Goal: Use online tool/utility: Utilize a website feature to perform a specific function

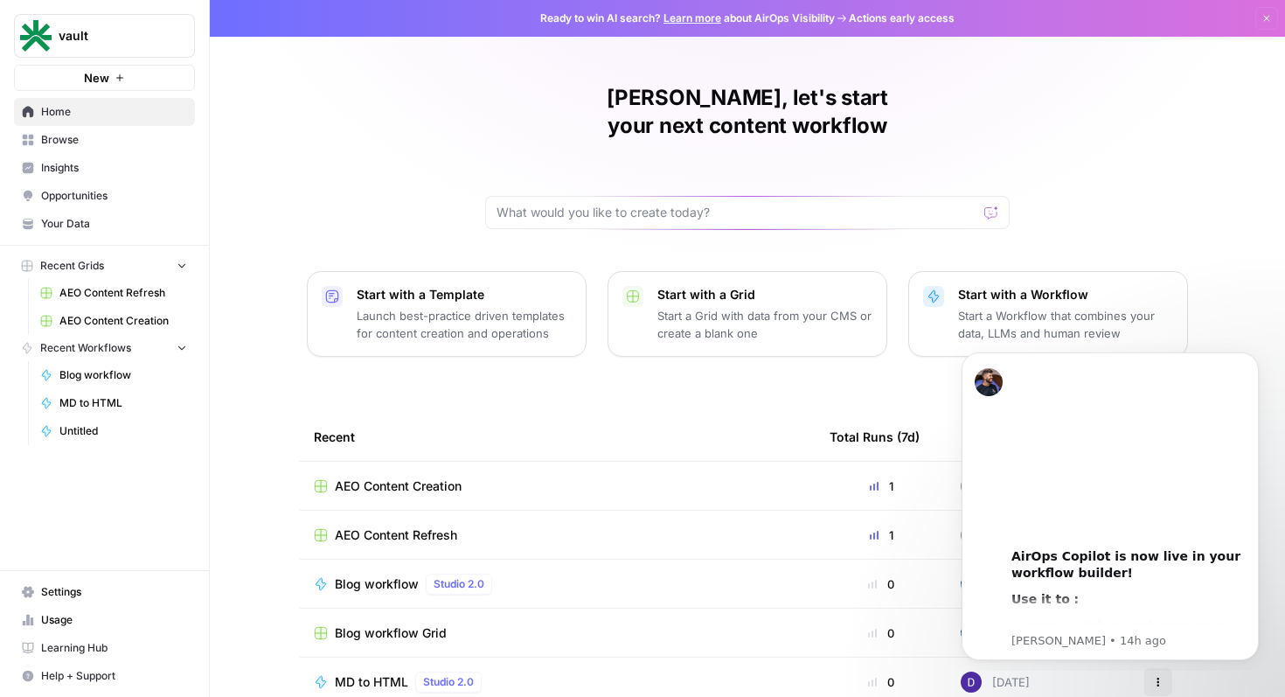
scroll to position [108, 0]
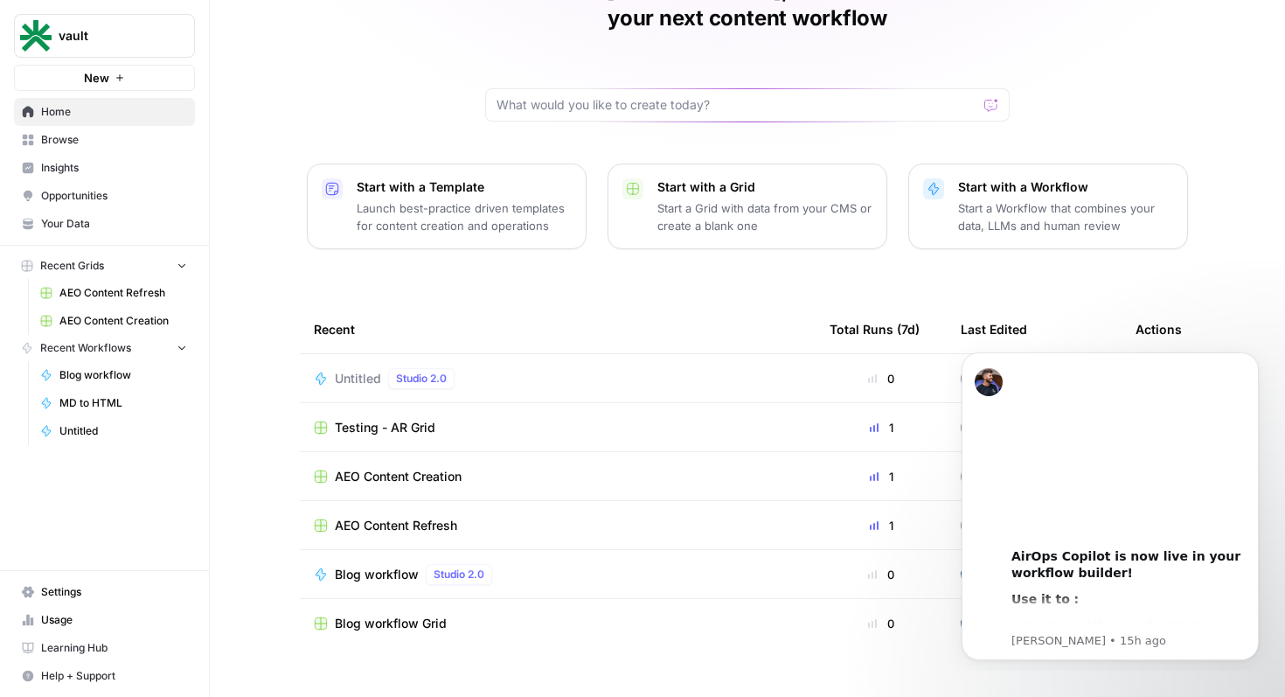
click at [260, 185] on div "[PERSON_NAME], let's start your next content workflow Start with a Template Lau…" at bounding box center [747, 308] width 1075 height 832
click at [1255, 359] on icon "Dismiss notification" at bounding box center [1253, 357] width 6 height 6
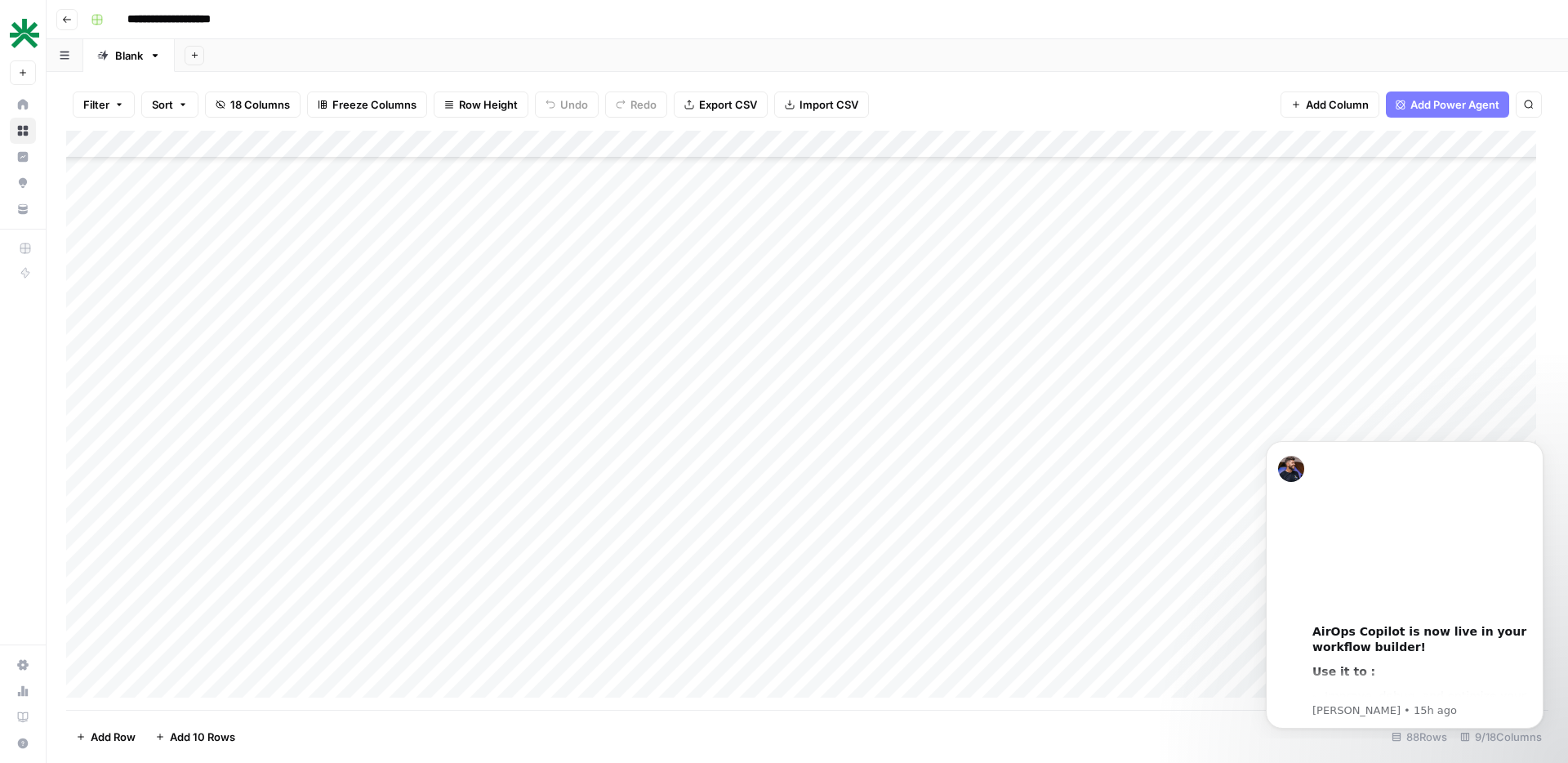
scroll to position [1932, 0]
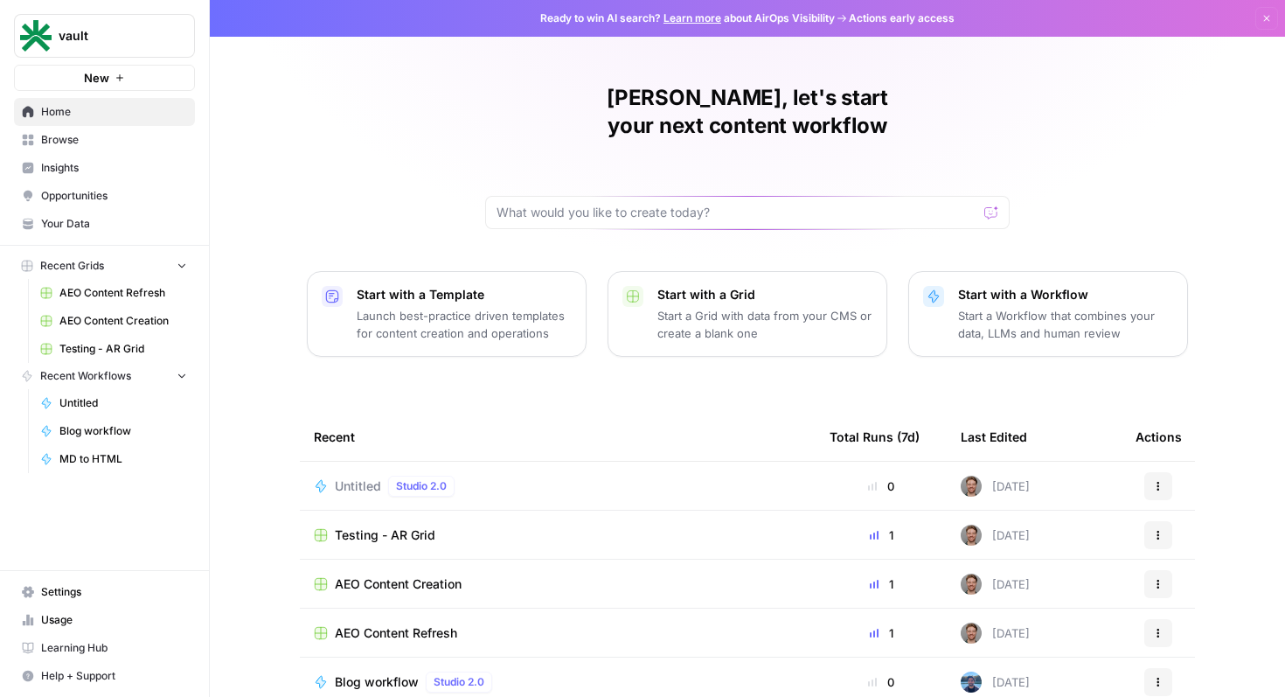
drag, startPoint x: 998, startPoint y: 313, endPoint x: 786, endPoint y: 351, distance: 215.7
click at [786, 351] on div "[PERSON_NAME], let's start your next content workflow Start with a Template Lau…" at bounding box center [747, 416] width 1075 height 832
click at [1153, 481] on icon "button" at bounding box center [1158, 486] width 10 height 10
click at [1047, 545] on button "Delete" at bounding box center [1068, 538] width 180 height 24
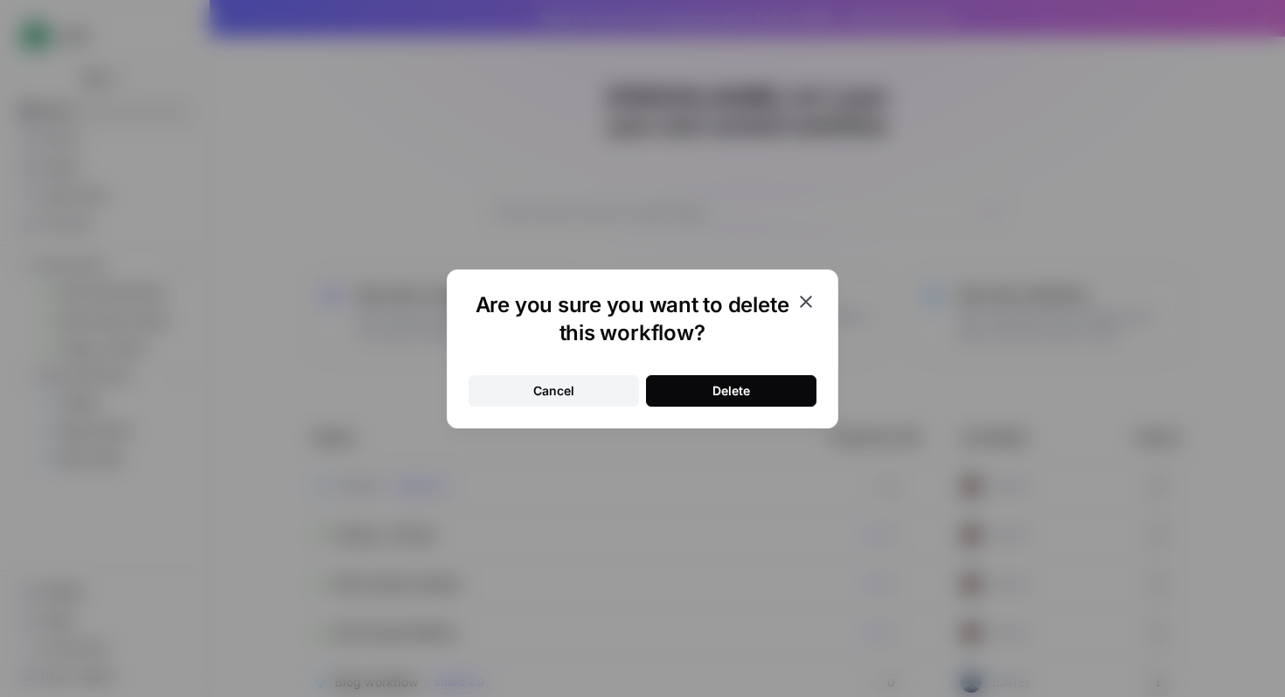
click at [778, 395] on button "Delete" at bounding box center [731, 390] width 170 height 31
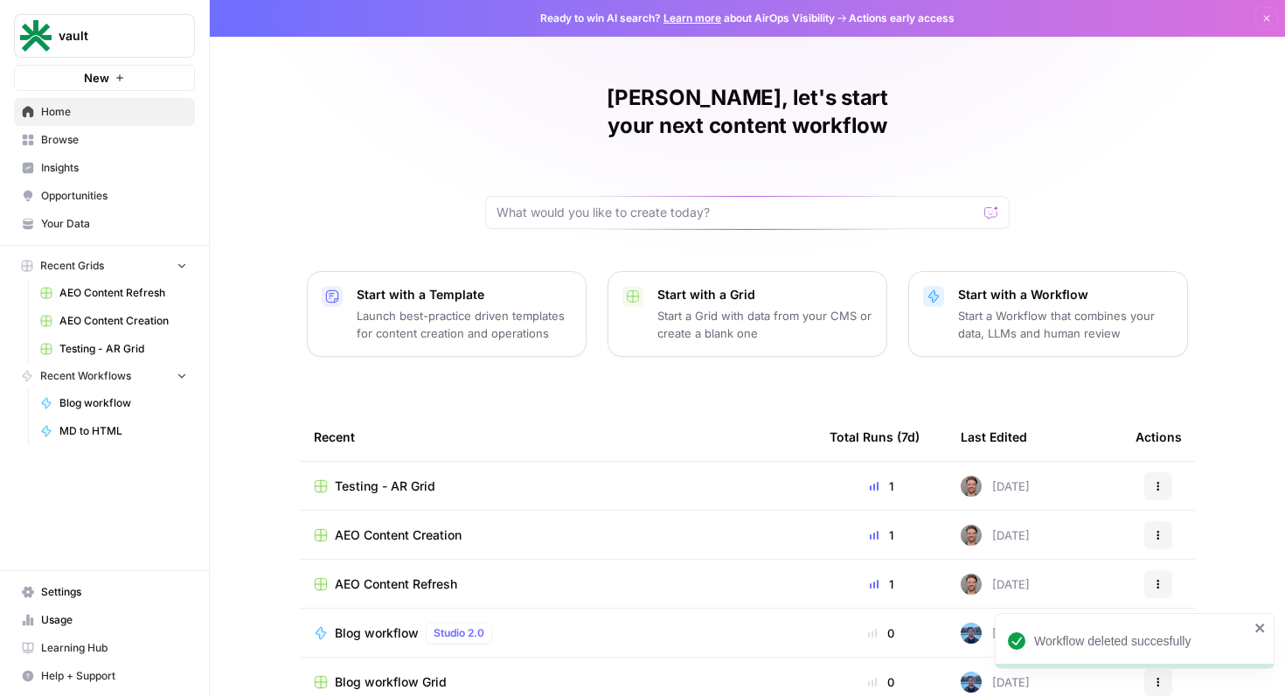
click at [1016, 307] on p "Start a Workflow that combines your data, LLMs and human review" at bounding box center [1065, 324] width 215 height 35
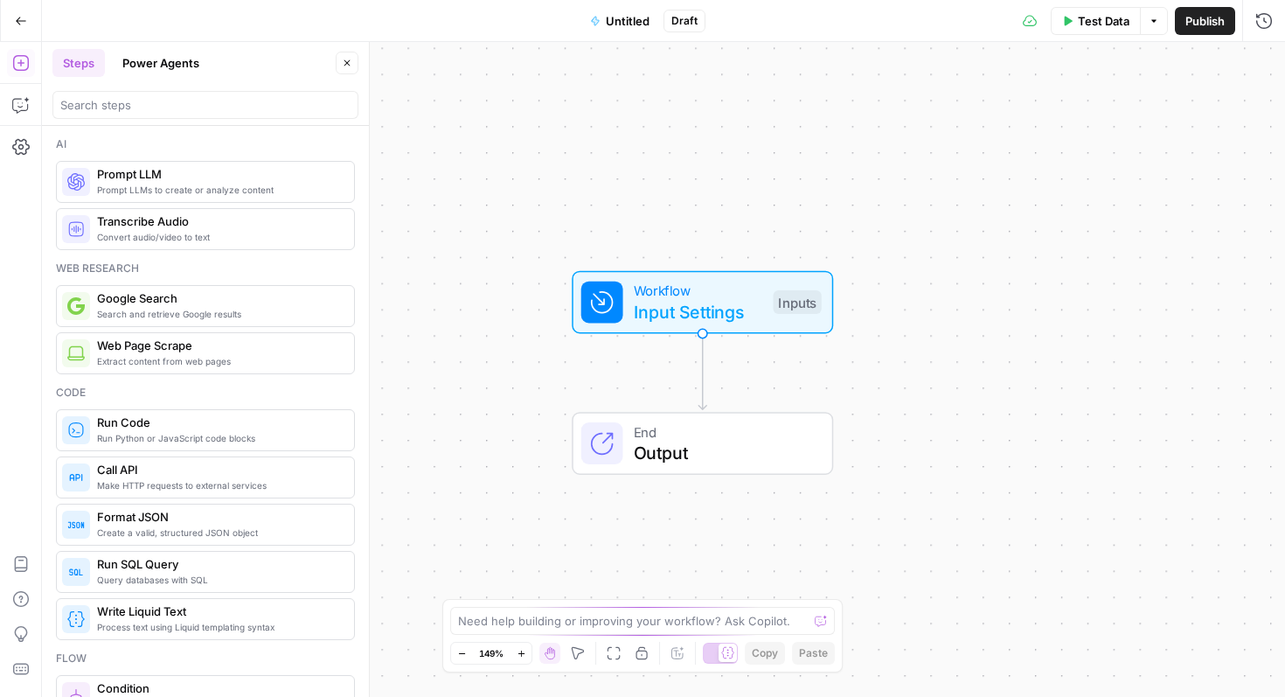
click at [719, 286] on span "Workflow" at bounding box center [698, 290] width 129 height 21
click at [1077, 115] on span "Add Field" at bounding box center [1088, 118] width 51 height 17
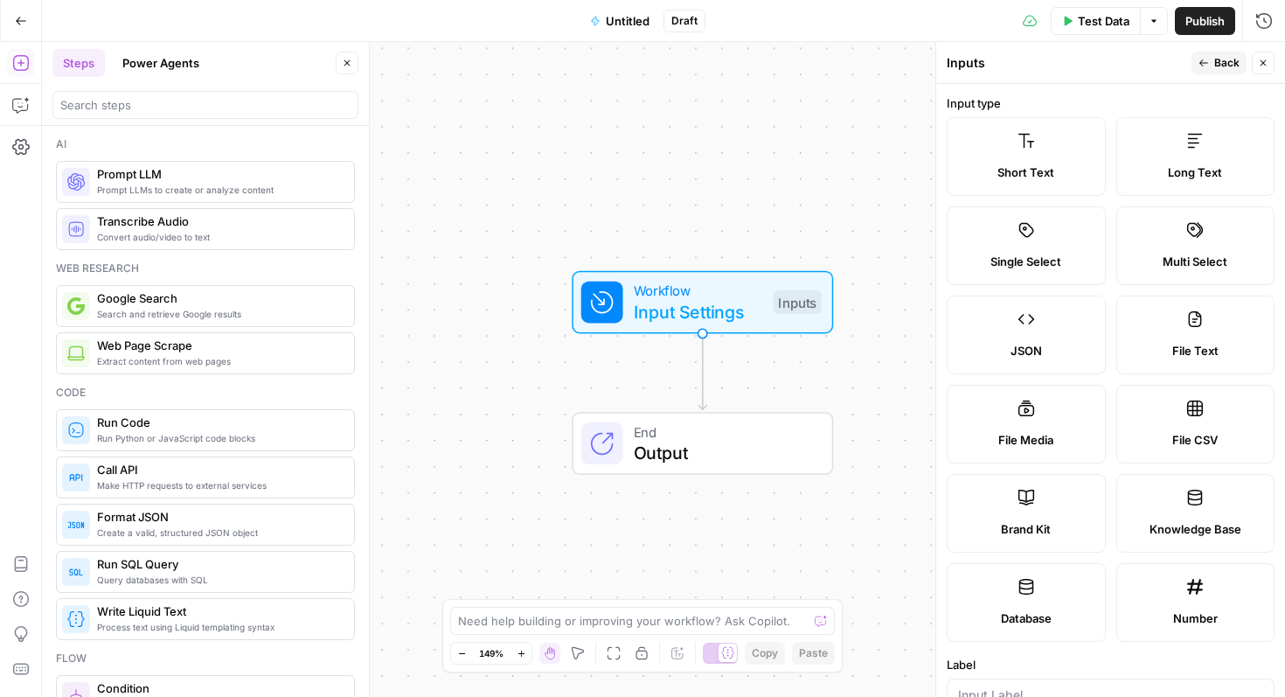
click at [1205, 169] on span "Long Text" at bounding box center [1195, 171] width 54 height 17
click at [1198, 164] on span "Long Text" at bounding box center [1195, 171] width 54 height 17
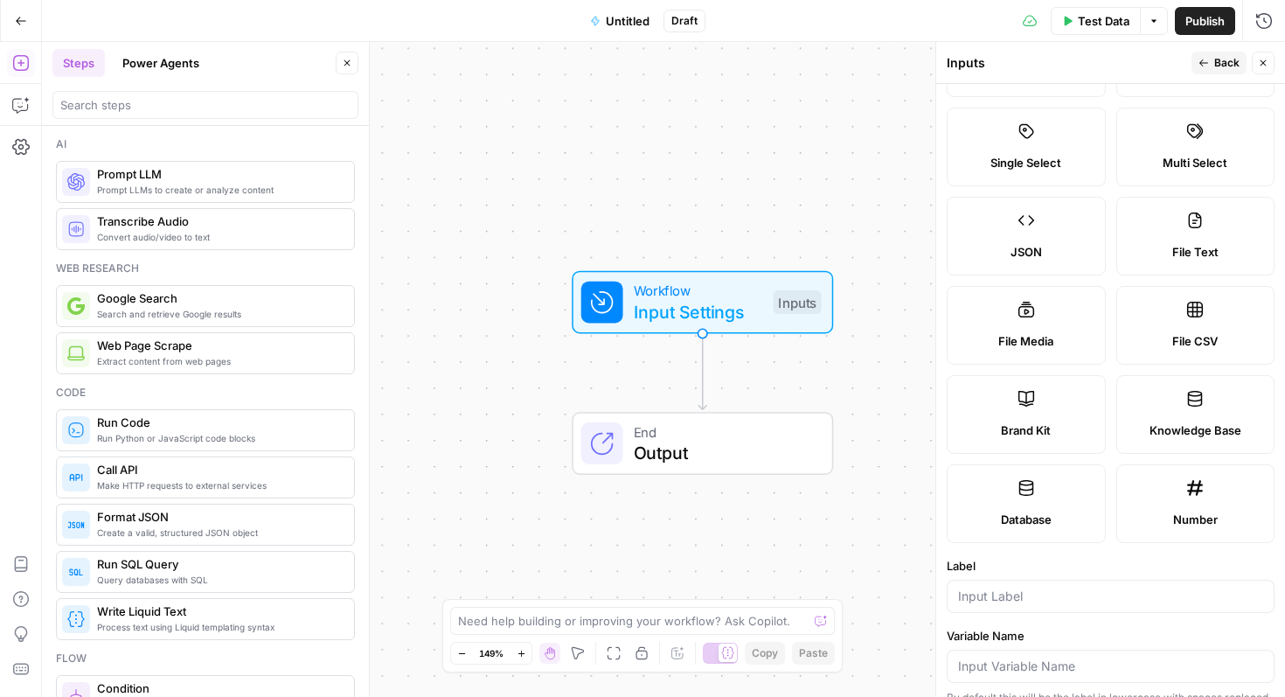
scroll to position [484, 0]
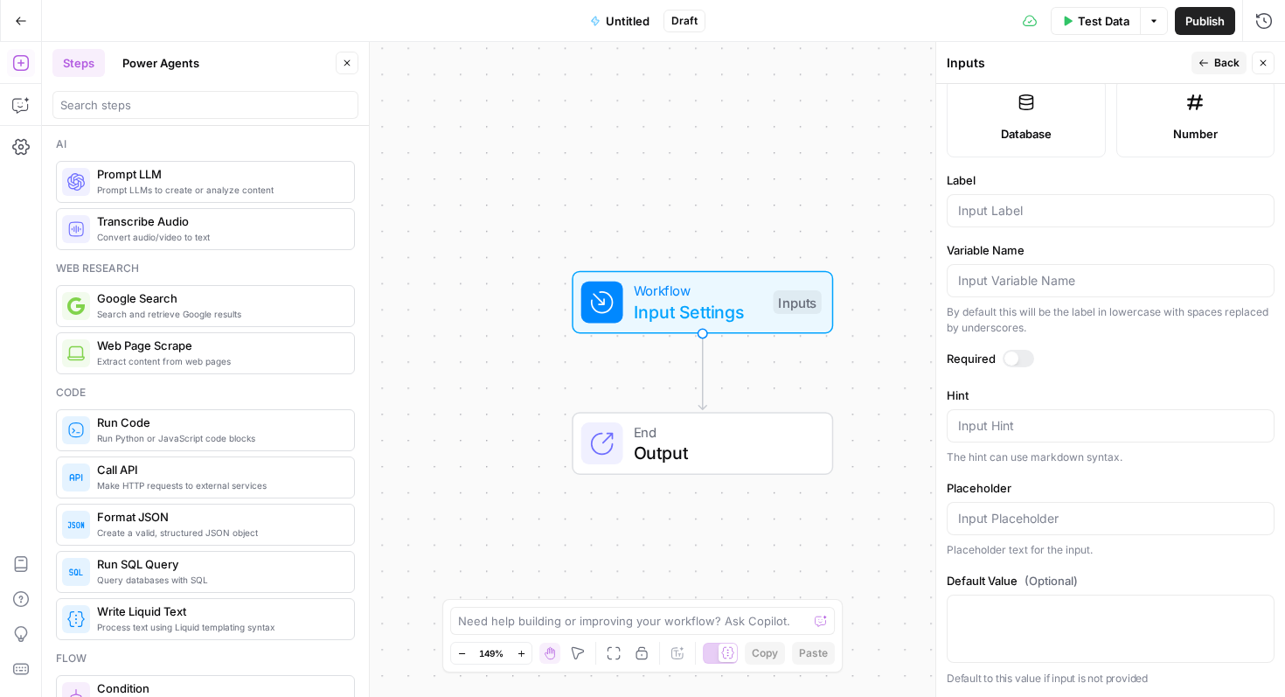
click at [1035, 219] on div at bounding box center [1111, 210] width 328 height 33
type input "URL"
click at [1022, 362] on div at bounding box center [1018, 358] width 31 height 17
click at [887, 401] on div "Workflow Input Settings Inputs End Output" at bounding box center [663, 369] width 1243 height 655
click at [1226, 53] on button "Back" at bounding box center [1218, 63] width 55 height 23
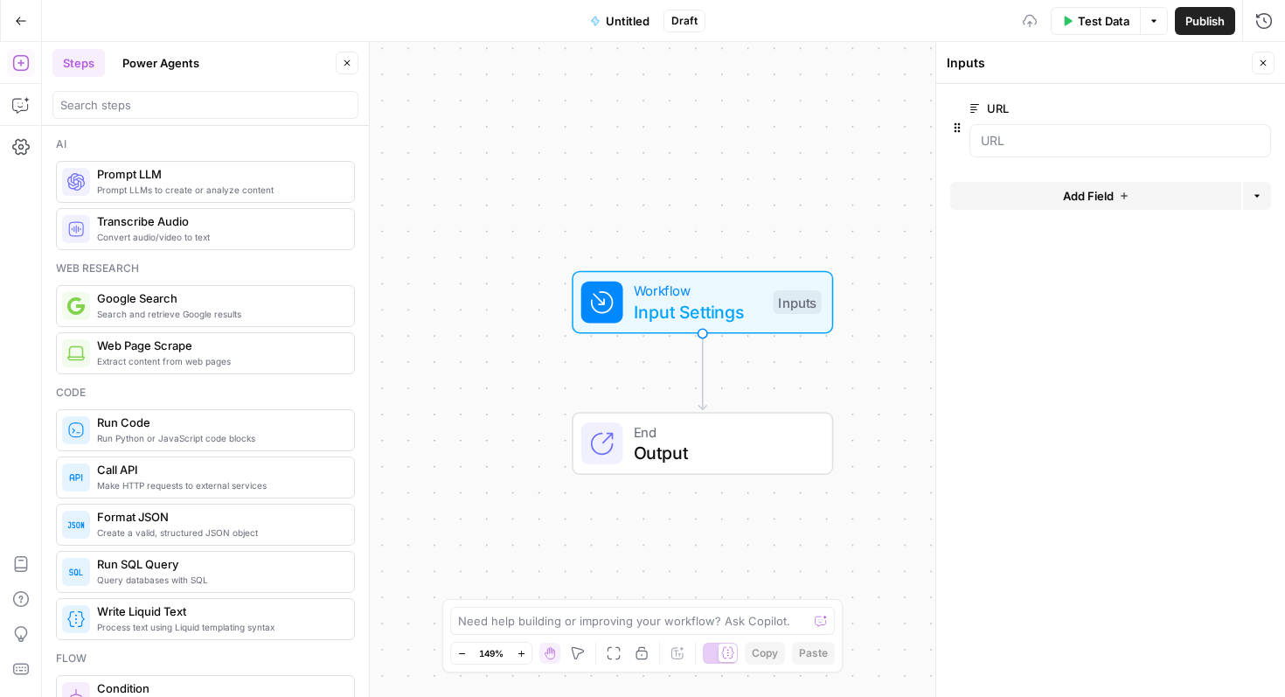
click at [1086, 203] on span "Add Field" at bounding box center [1088, 195] width 51 height 17
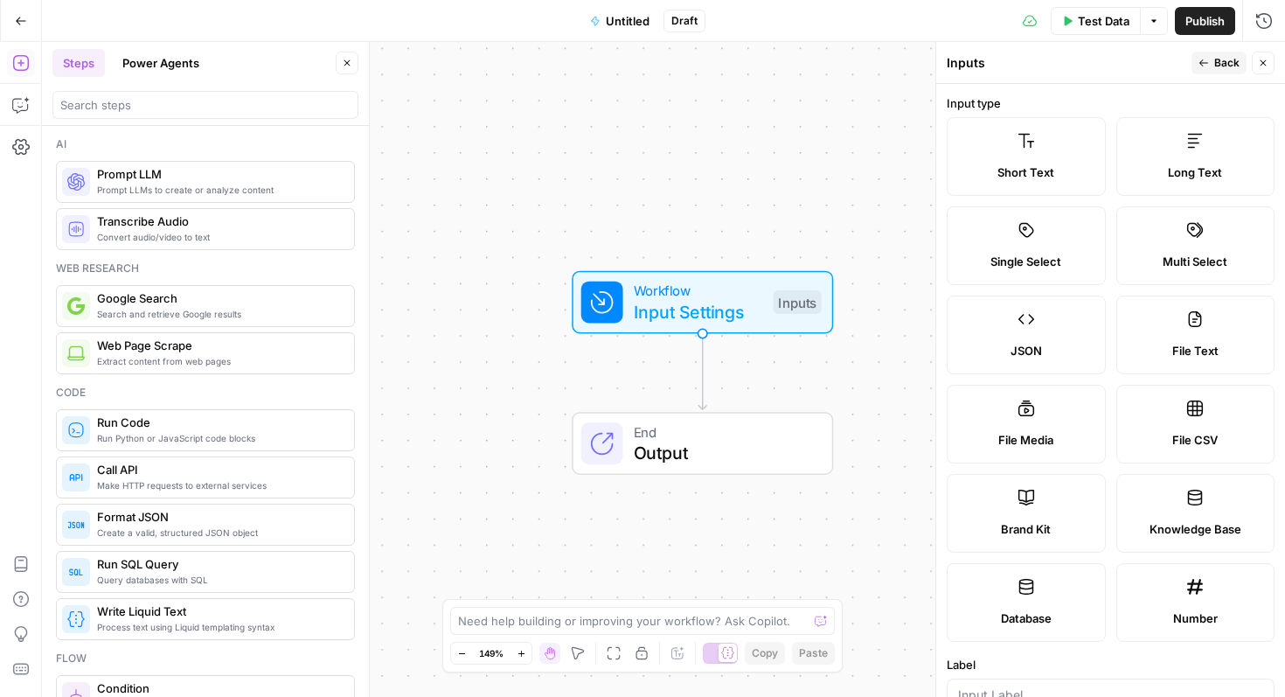
click at [1040, 161] on label "Short Text" at bounding box center [1026, 156] width 159 height 79
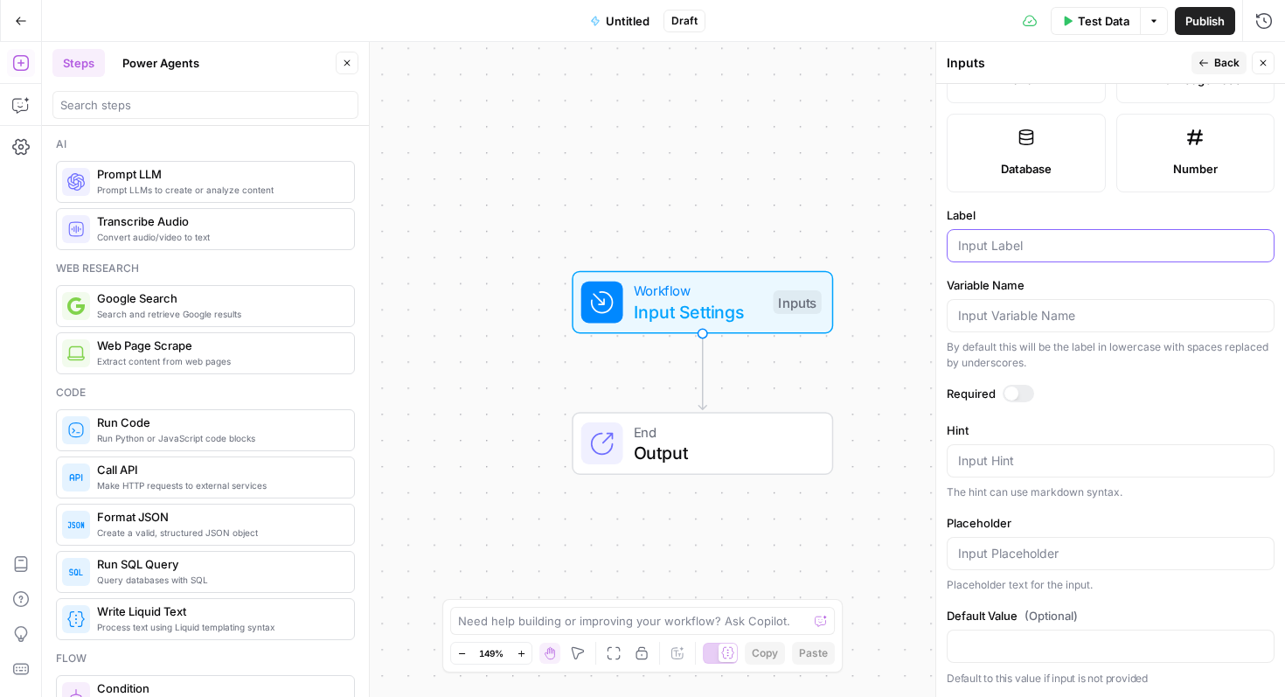
click at [1027, 240] on input "Label" at bounding box center [1110, 245] width 305 height 17
type input "Keyword"
click at [1048, 505] on form "Input type Short Text Long Text Single Select Multi Select JSON File Text File …" at bounding box center [1110, 390] width 349 height 613
click at [1017, 387] on div at bounding box center [1018, 393] width 31 height 17
click at [1202, 71] on button "Back" at bounding box center [1218, 63] width 55 height 23
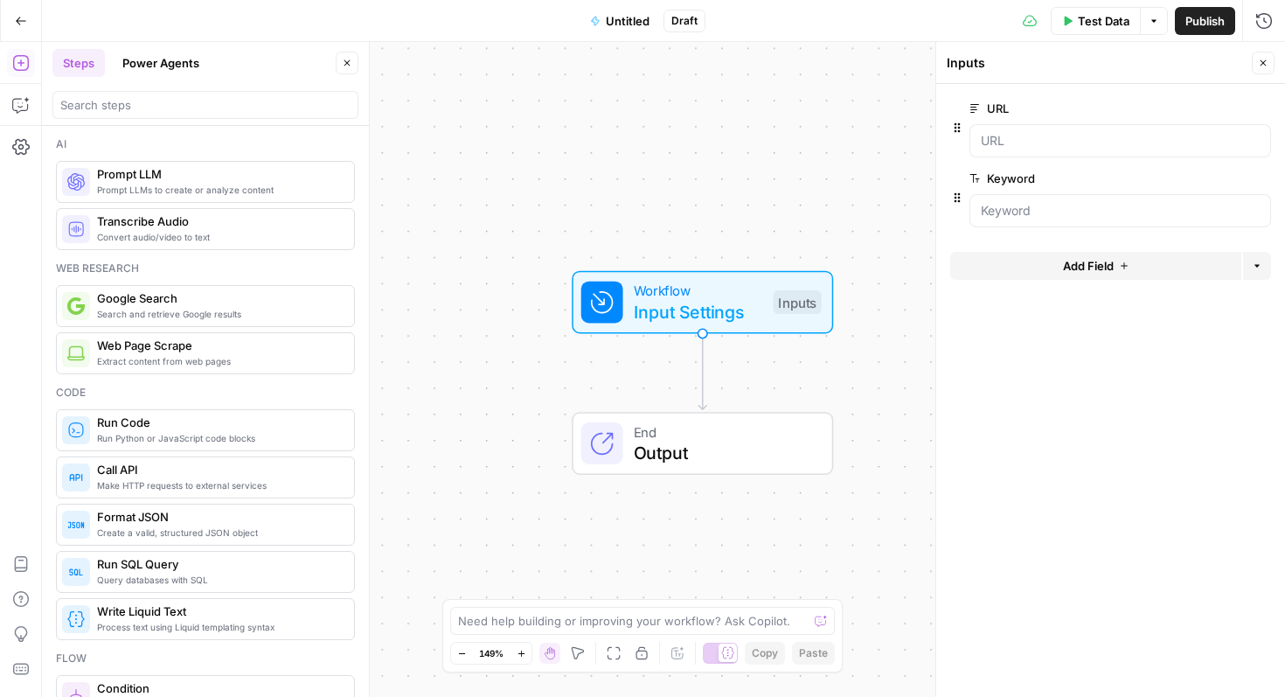
click at [1092, 263] on span "Add Field" at bounding box center [1088, 265] width 51 height 17
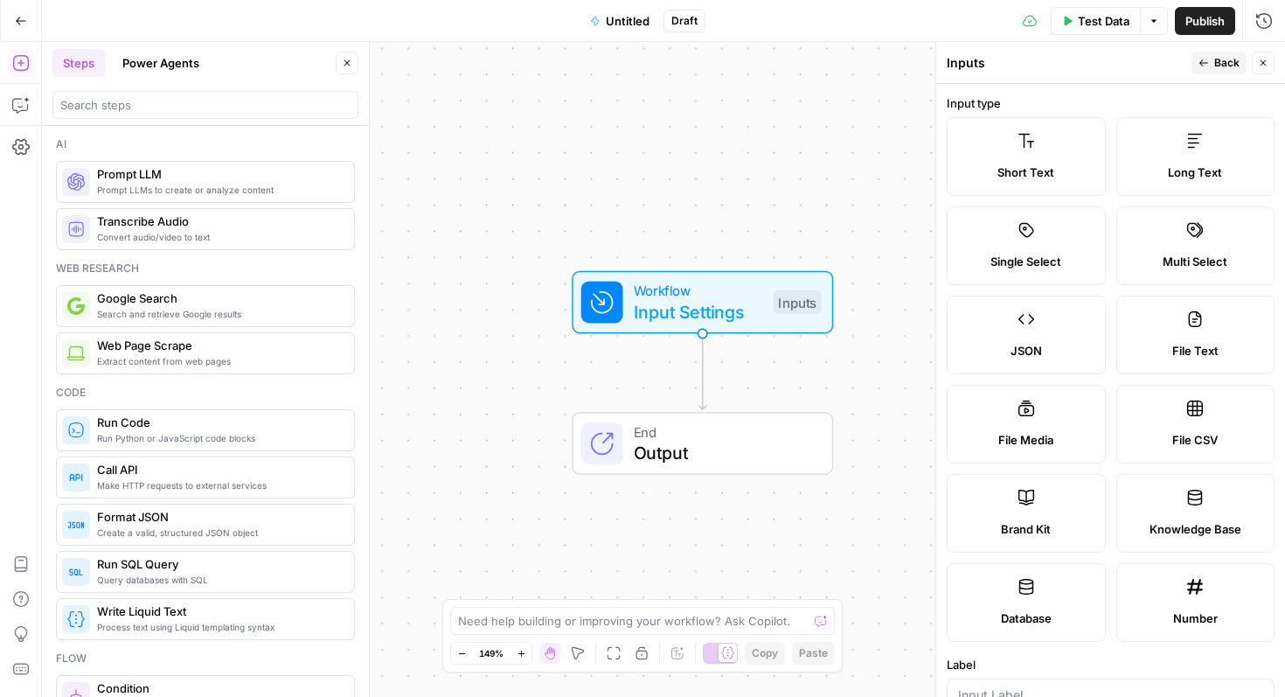
click at [1213, 61] on button "Back" at bounding box center [1218, 63] width 55 height 23
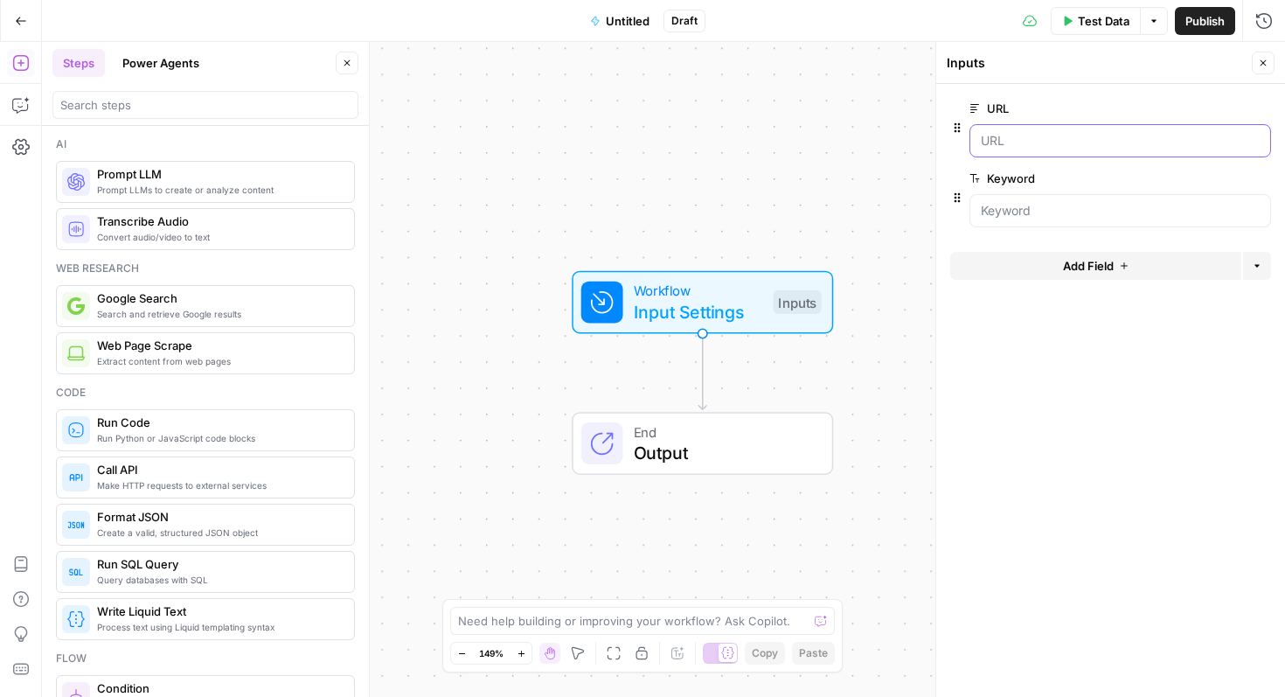
click at [1051, 136] on input "URL" at bounding box center [1120, 140] width 279 height 17
click at [950, 130] on icon "button" at bounding box center [957, 128] width 14 height 14
click at [1096, 23] on span "Test Data" at bounding box center [1104, 20] width 52 height 17
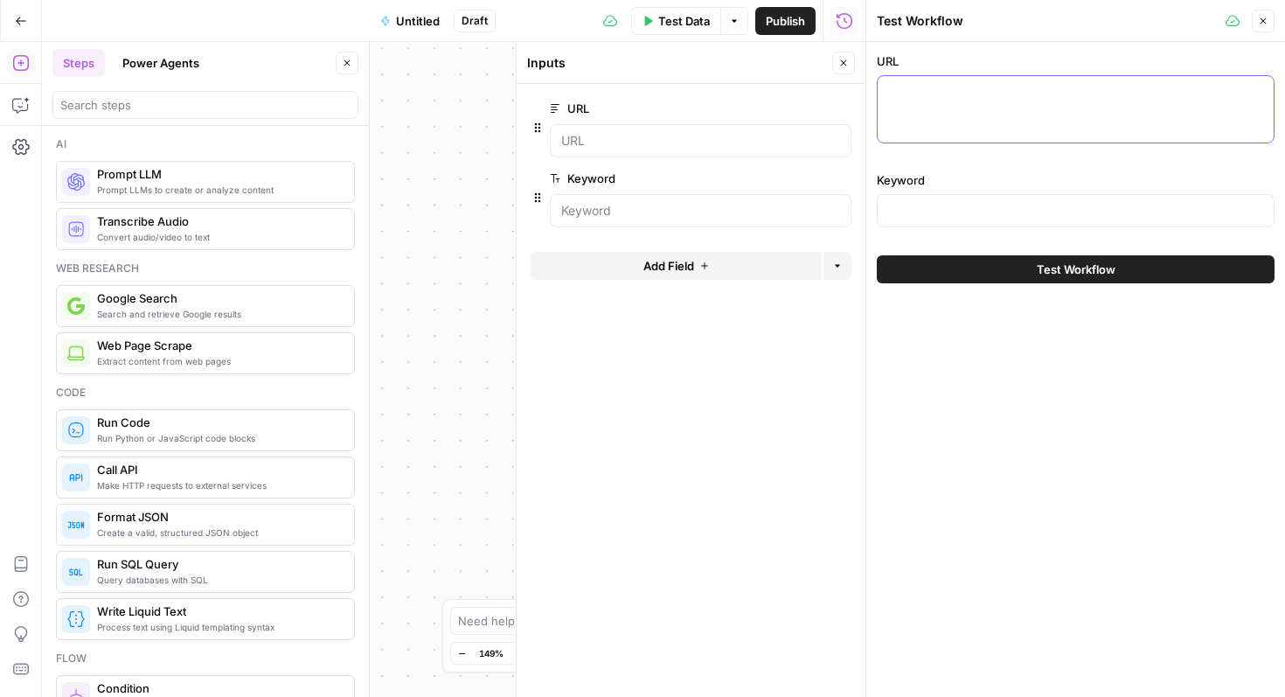
click at [958, 90] on textarea "URL" at bounding box center [1075, 91] width 375 height 17
click at [841, 62] on icon "button" at bounding box center [843, 63] width 10 height 10
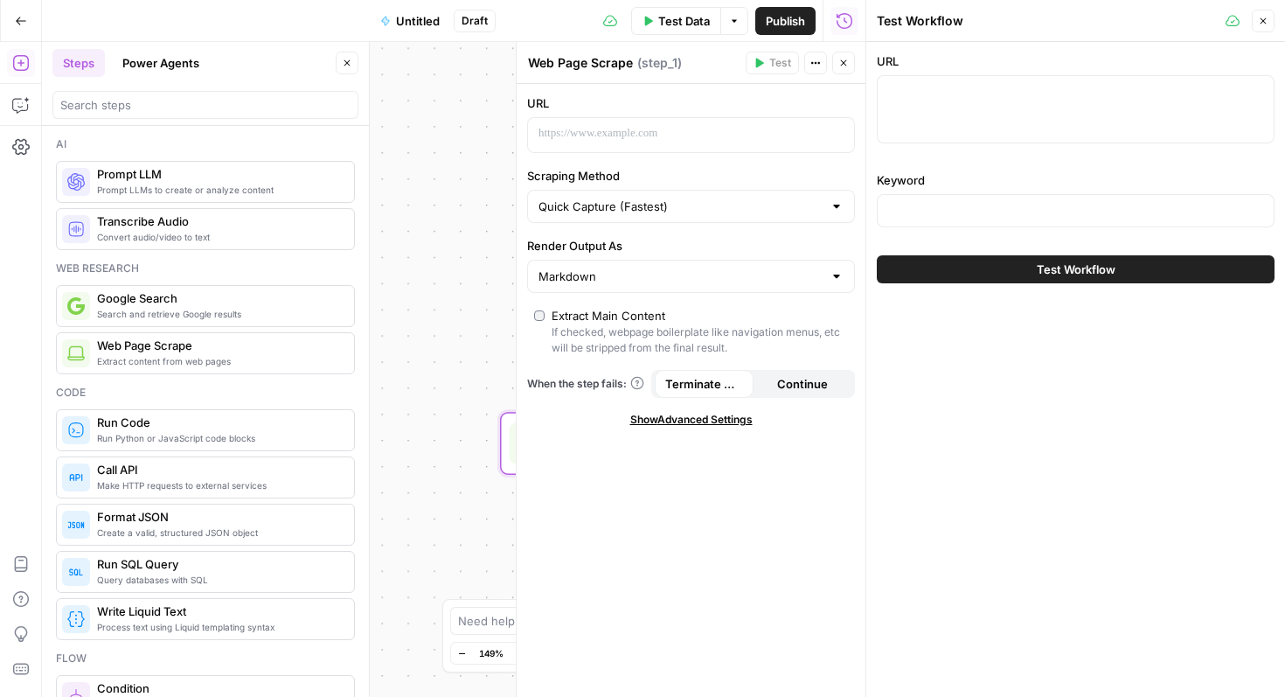
click at [953, 108] on div at bounding box center [1076, 109] width 398 height 68
paste textarea "https://ramp.com/blog/business-credit-cards-with-ein-only"
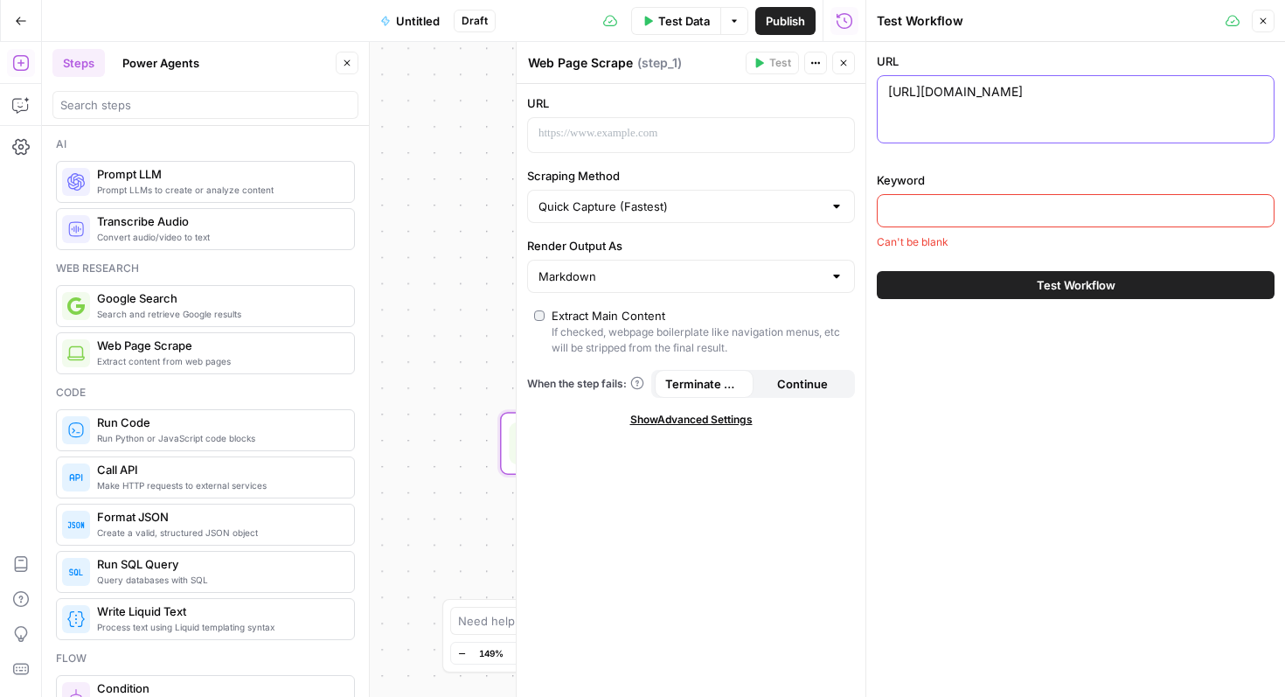
type textarea "https://ramp.com/blog/business-credit-cards-with-ein-only"
click at [1030, 92] on textarea "https://ramp.com/blog/business-credit-cards-with-ein-only" at bounding box center [1075, 91] width 375 height 17
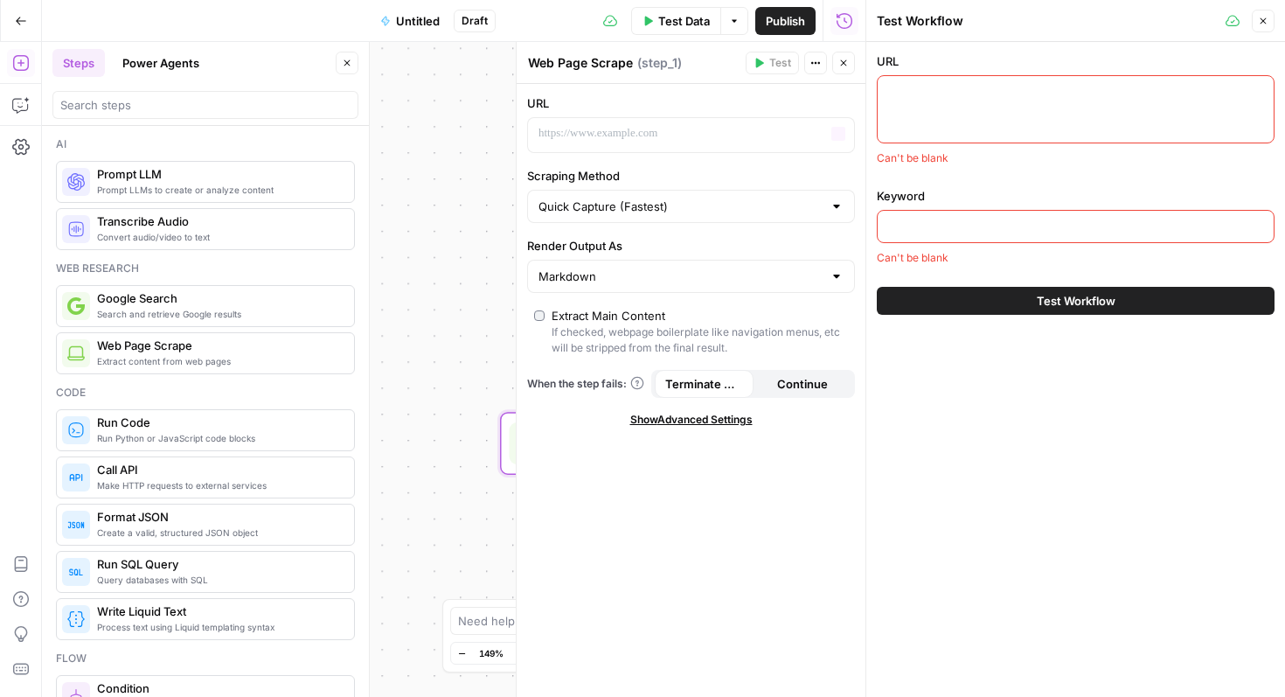
click at [451, 149] on div "Workflow Input Settings Inputs Web Page Scrape Web Page Scrape Step 1 End Output" at bounding box center [453, 369] width 823 height 655
click at [1260, 22] on icon "button" at bounding box center [1263, 21] width 10 height 10
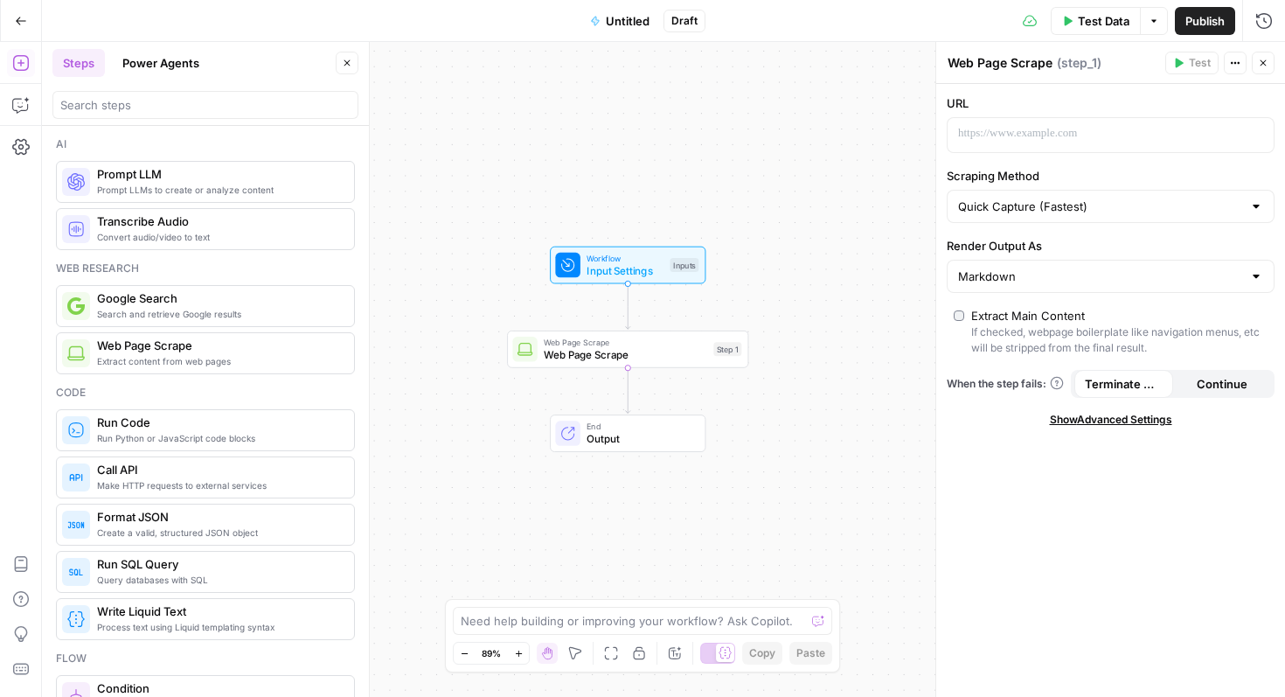
click at [671, 351] on span "Web Page Scrape" at bounding box center [625, 355] width 163 height 16
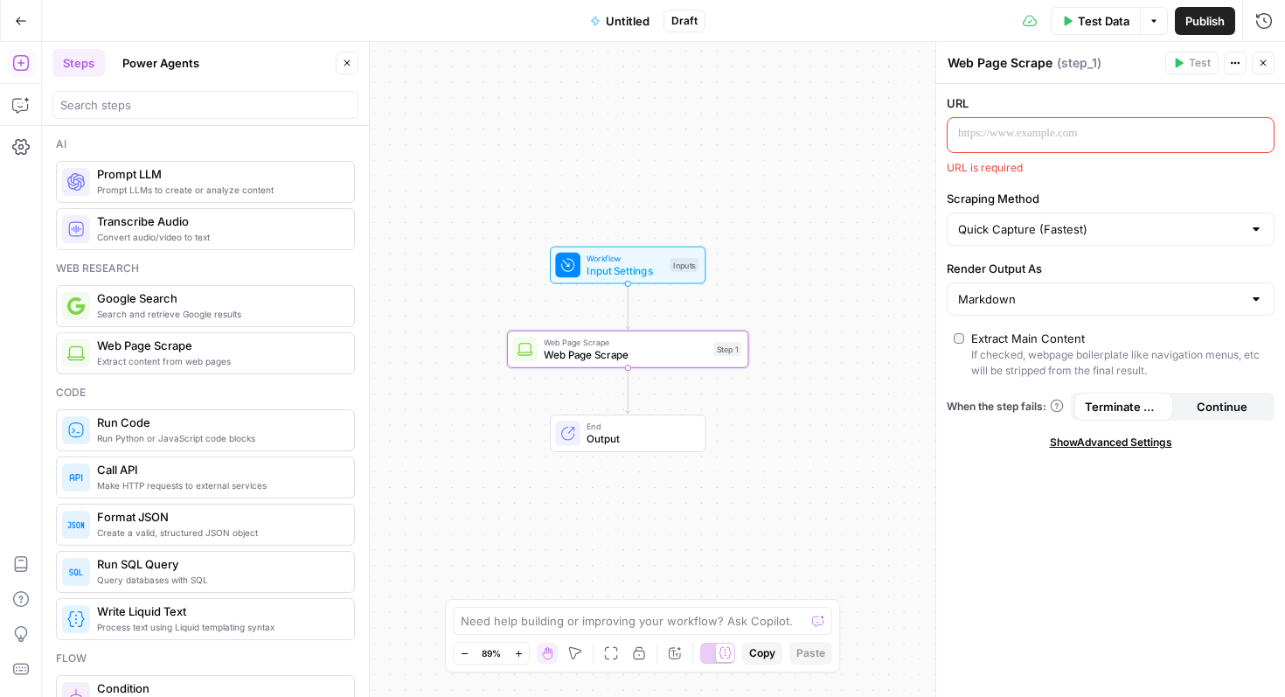
click at [1006, 132] on p at bounding box center [1096, 133] width 277 height 17
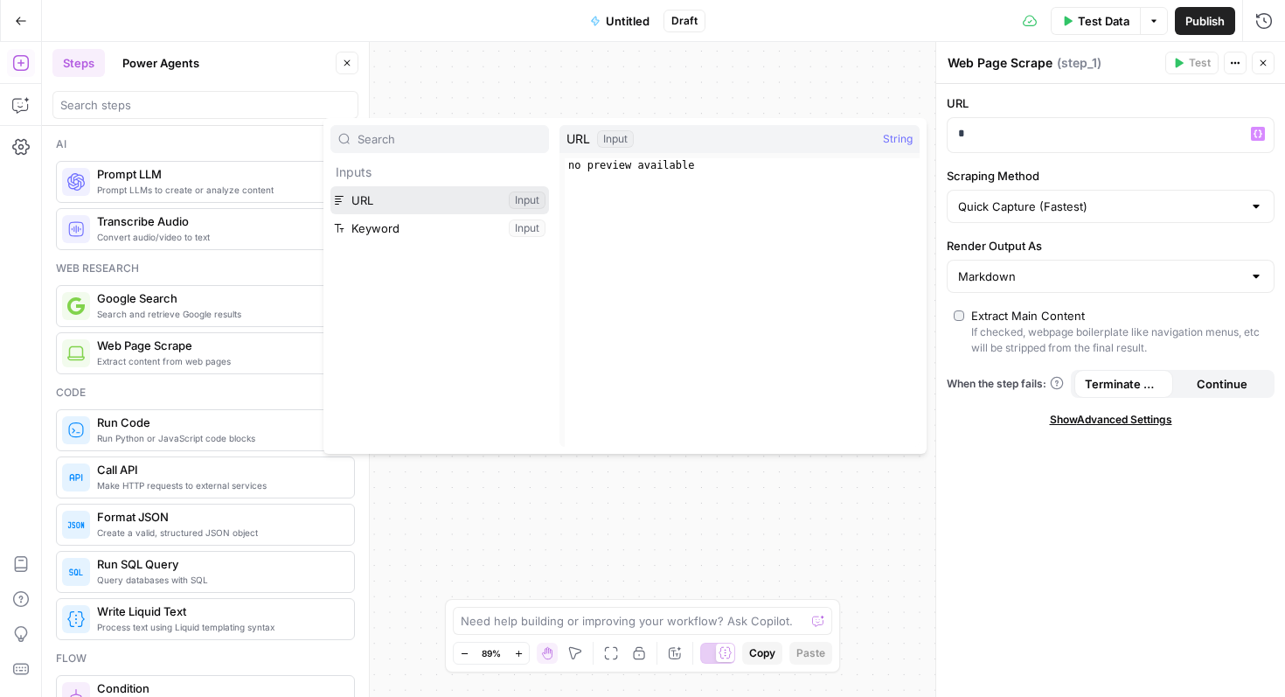
click at [418, 202] on button "Select variable URL" at bounding box center [439, 200] width 219 height 28
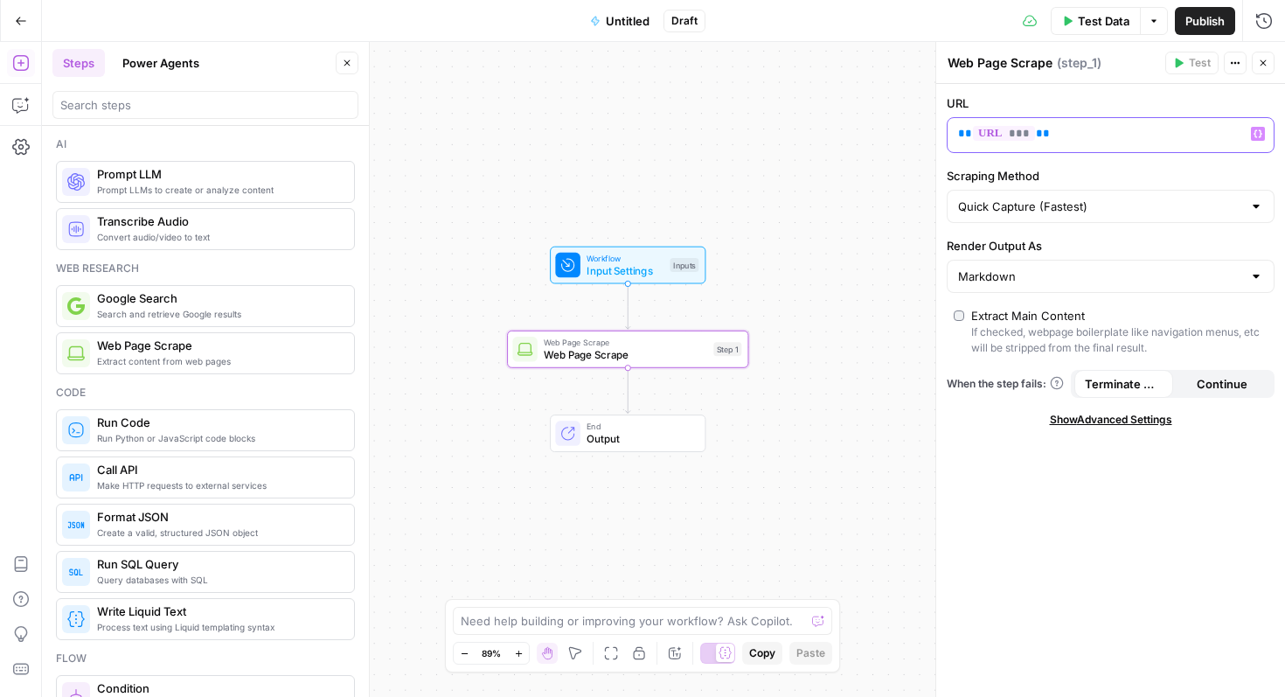
click at [1103, 141] on p "** *** **" at bounding box center [1096, 133] width 277 height 17
click at [687, 347] on span "Web Page Scrape" at bounding box center [625, 355] width 163 height 16
click at [666, 230] on span "Test Step" at bounding box center [670, 236] width 41 height 14
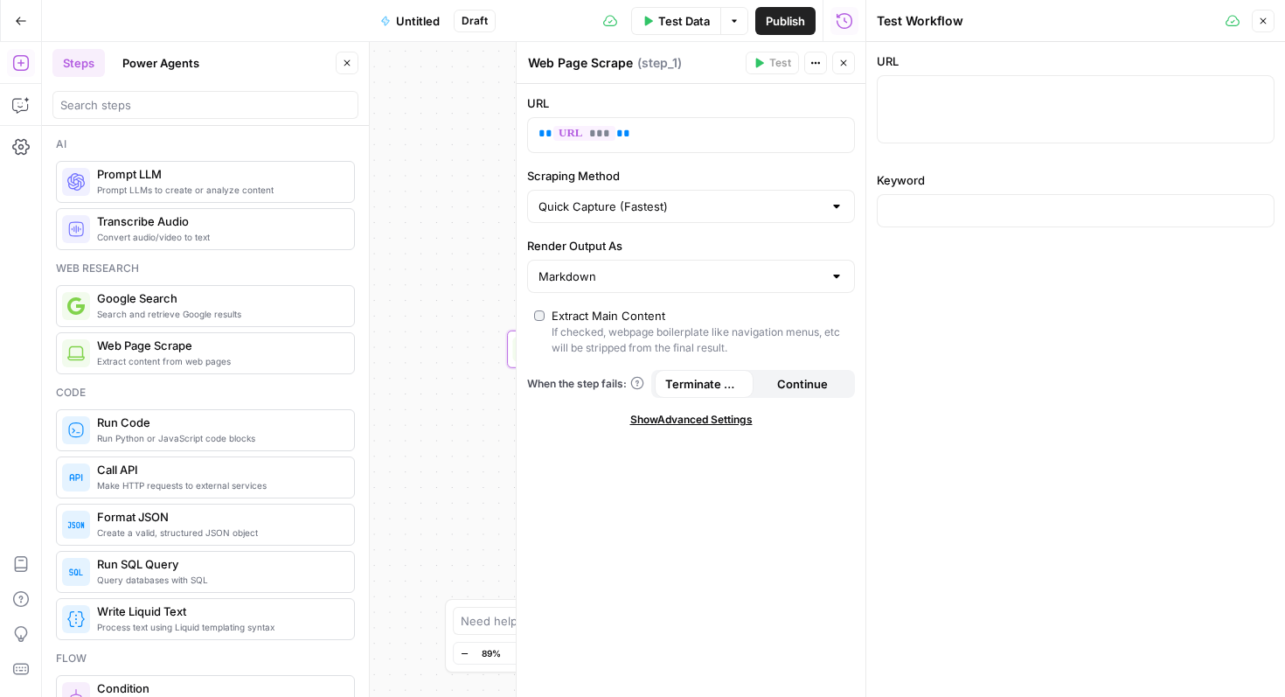
click at [983, 110] on div at bounding box center [1076, 109] width 398 height 68
paste textarea "https://ramp.com/blog/business-credit-cards-with-ein-only"
type textarea "https://ramp.com/blog/business-credit-cards-with-ein-only"
click at [1011, 198] on div at bounding box center [1076, 210] width 398 height 33
type input "business credit card"
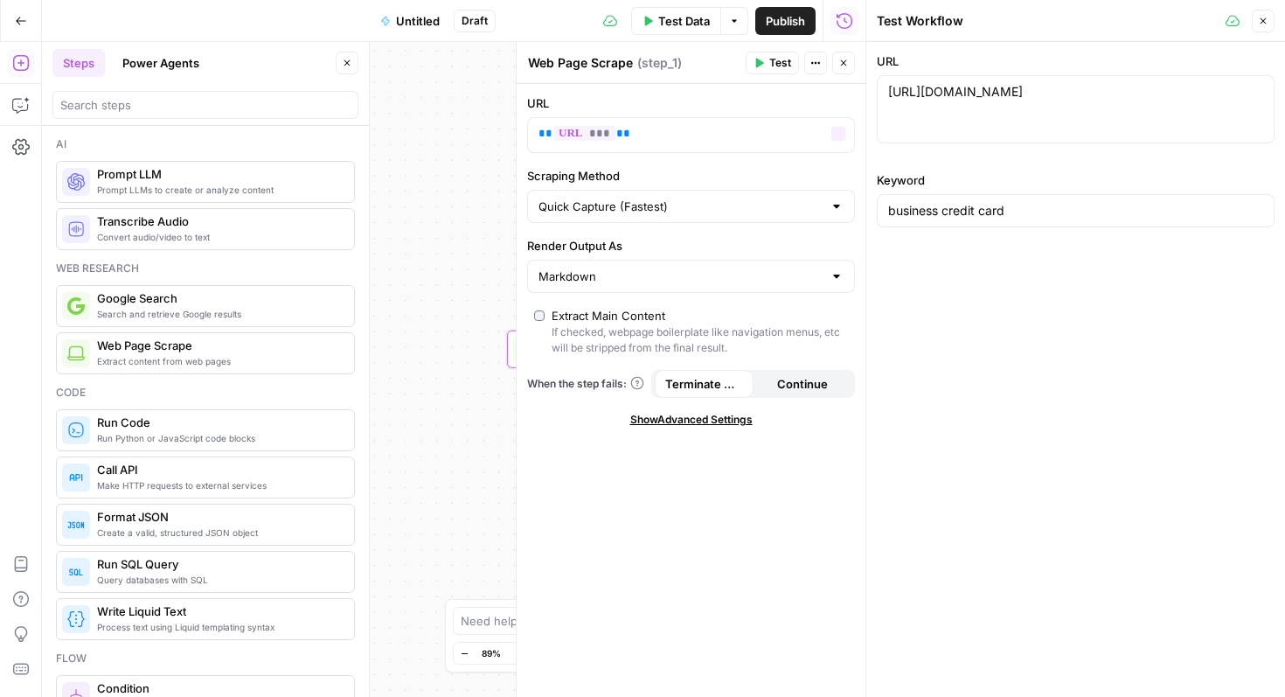
click at [691, 24] on span "Test Data" at bounding box center [684, 20] width 52 height 17
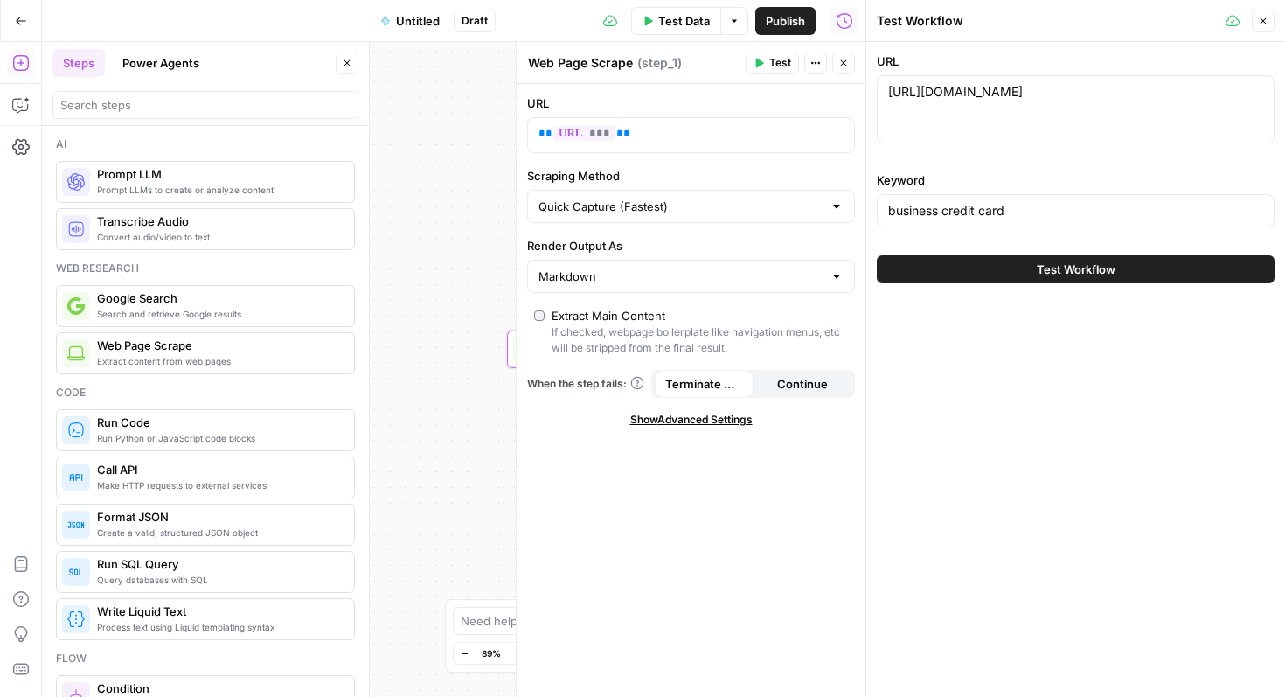
click at [1098, 275] on span "Test Workflow" at bounding box center [1076, 268] width 79 height 17
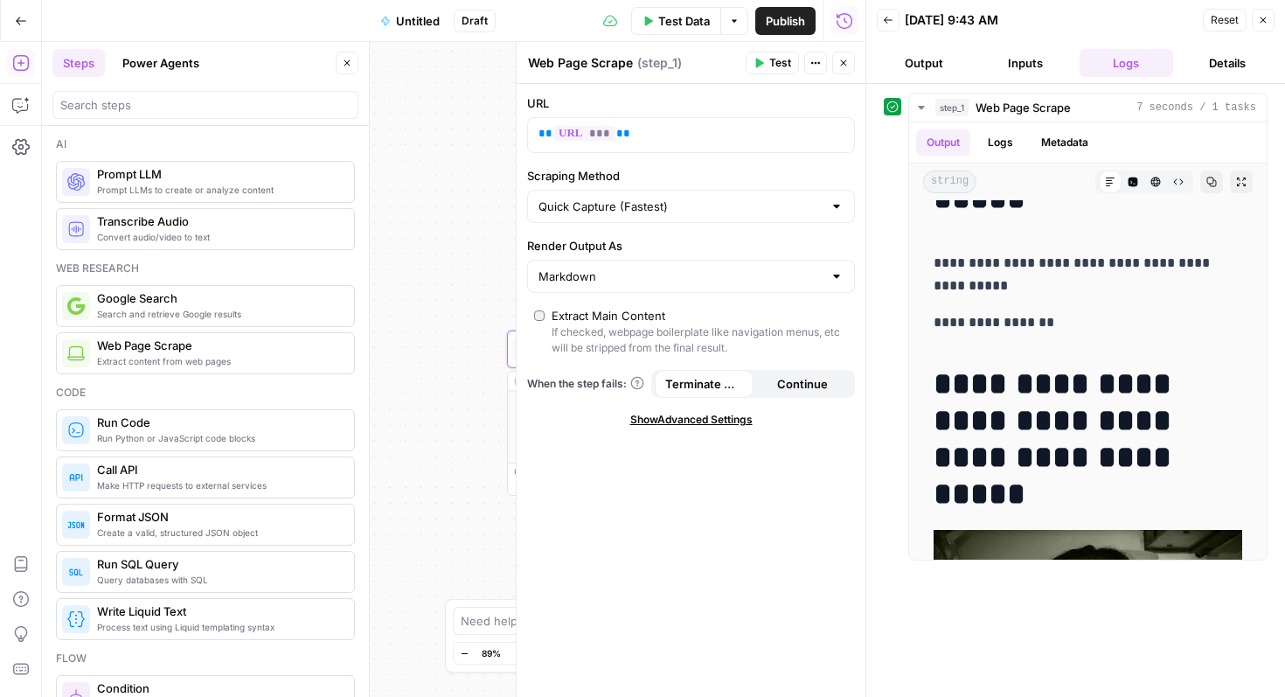
scroll to position [157, 0]
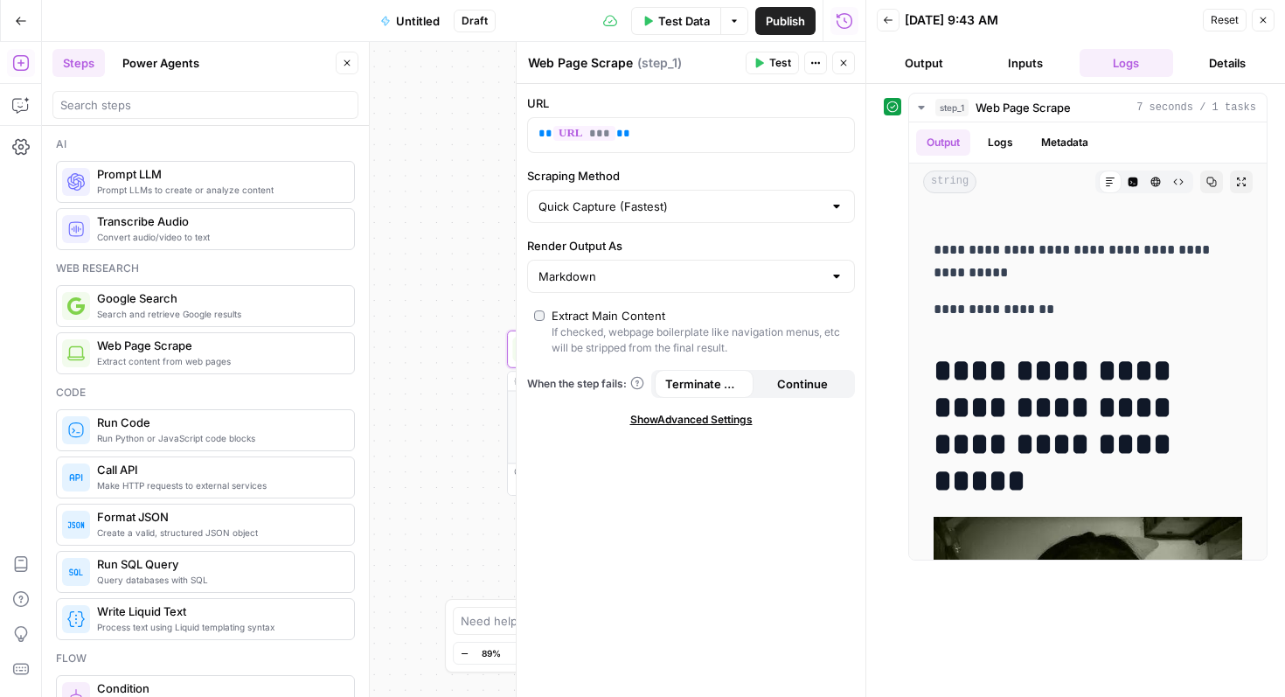
click at [924, 58] on button "Output" at bounding box center [924, 63] width 94 height 28
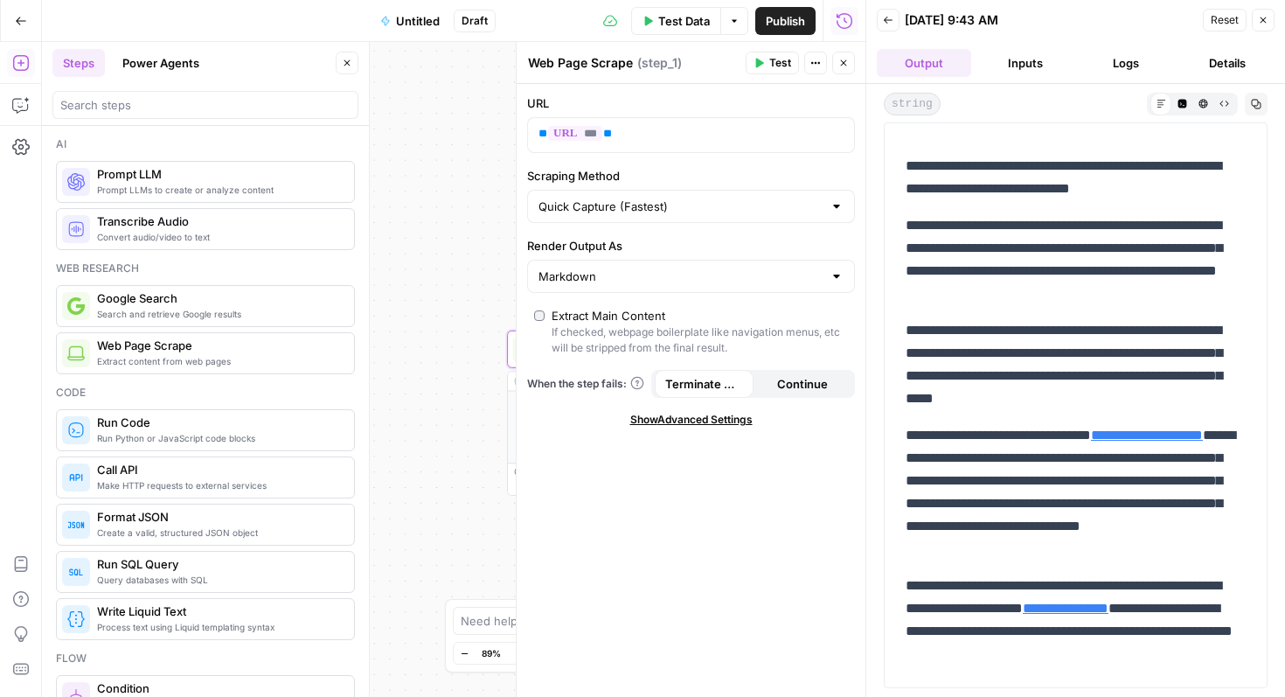
scroll to position [1785, 0]
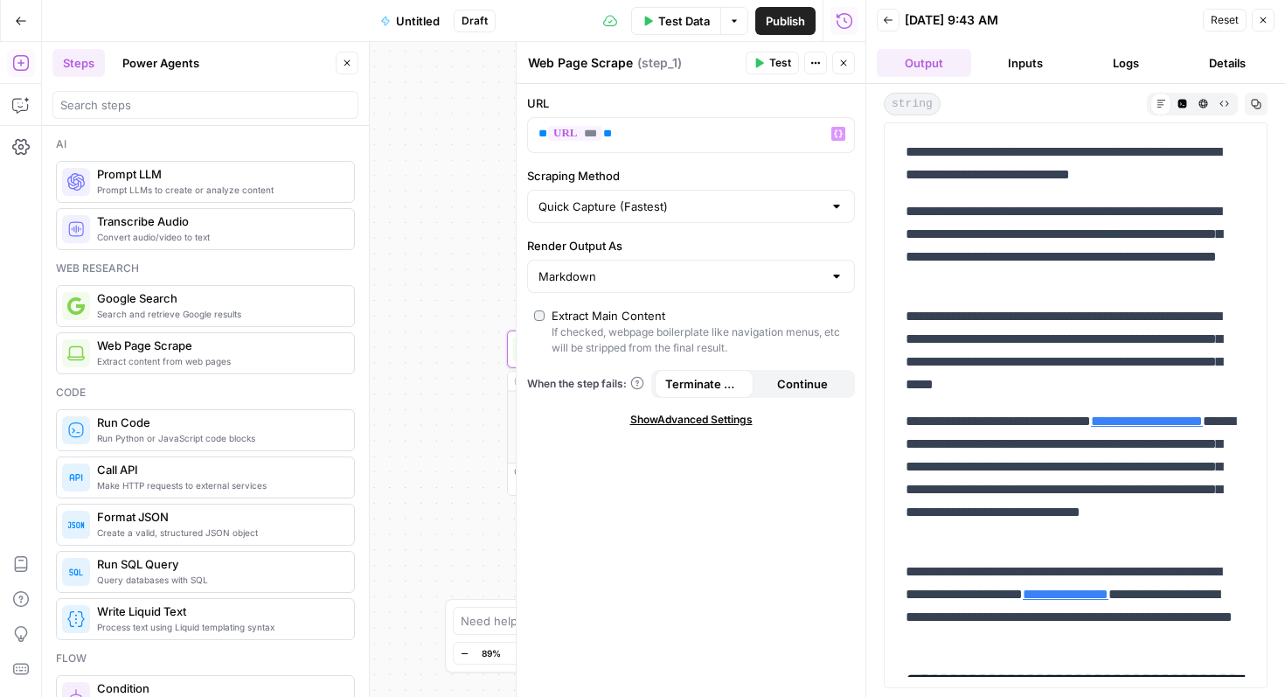
click at [476, 134] on div "**********" at bounding box center [453, 369] width 823 height 655
click at [847, 64] on icon "button" at bounding box center [843, 63] width 10 height 10
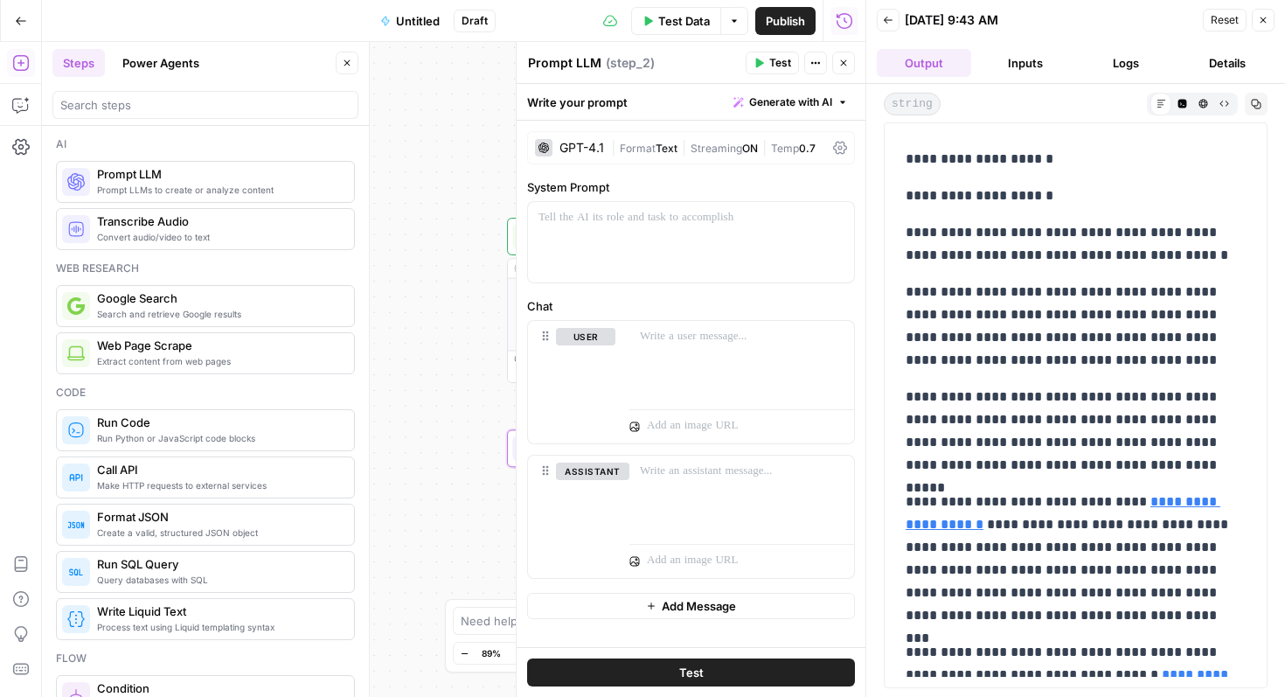
click at [527, 153] on div "GPT-4.1 | Format Text | Streaming ON | Temp 0.7" at bounding box center [691, 147] width 328 height 33
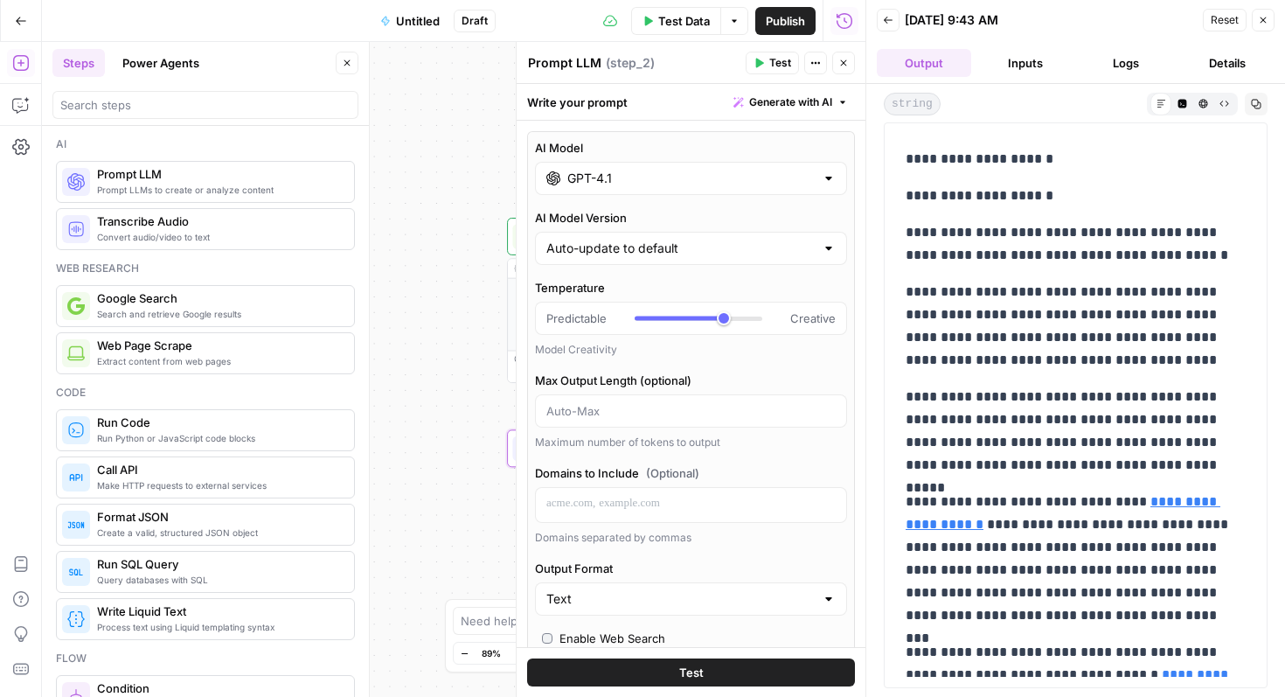
click at [622, 170] on input "GPT-4.1" at bounding box center [690, 178] width 247 height 17
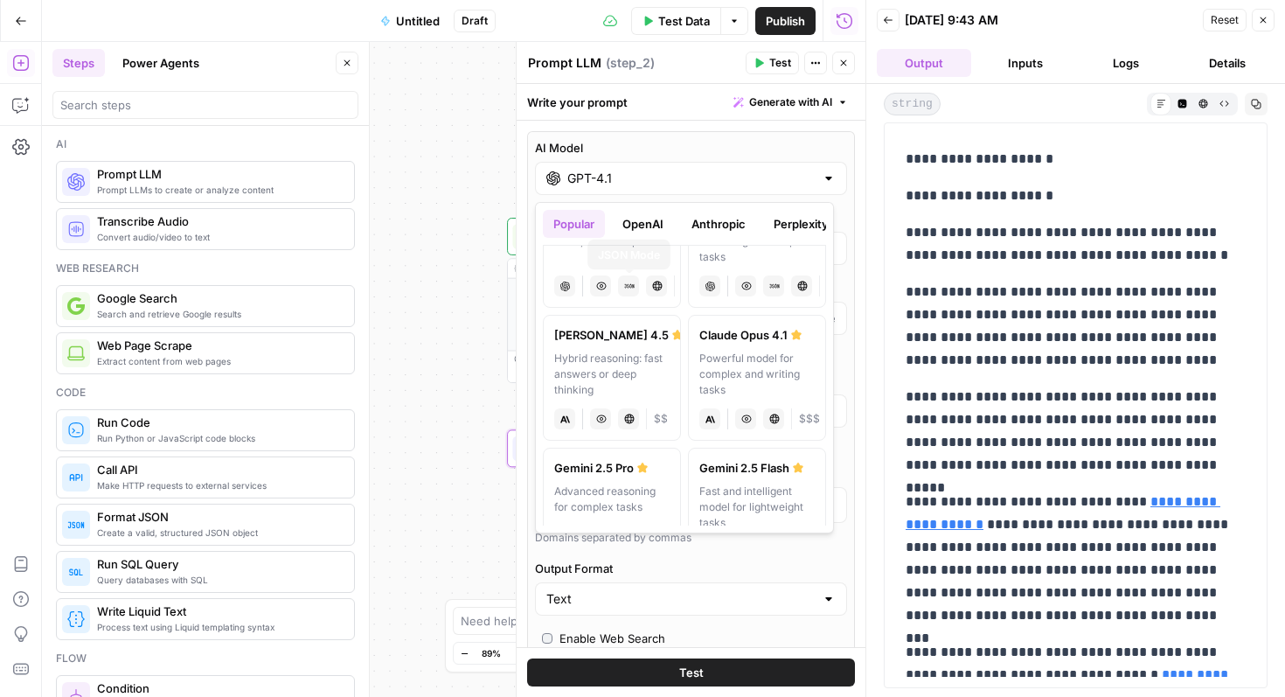
scroll to position [205, 0]
click at [753, 379] on div "Powerful model for complex and writing tasks" at bounding box center [756, 373] width 115 height 47
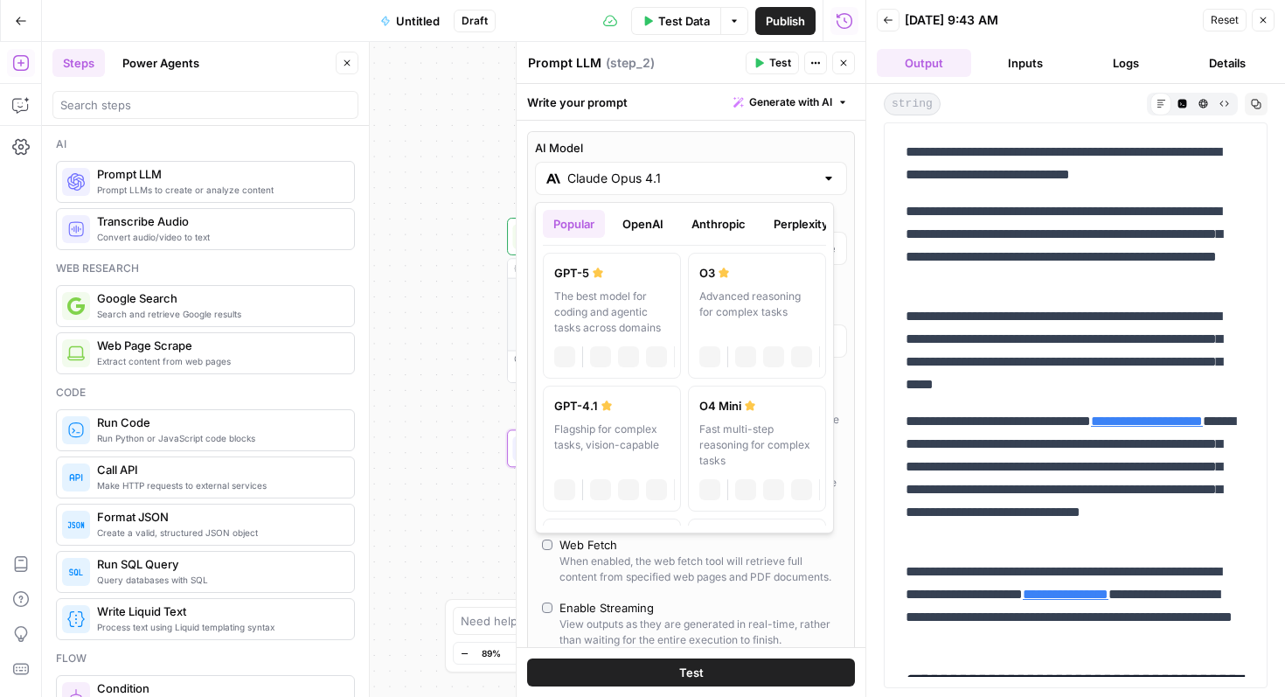
click at [642, 177] on input "Claude Opus 4.1" at bounding box center [690, 178] width 247 height 17
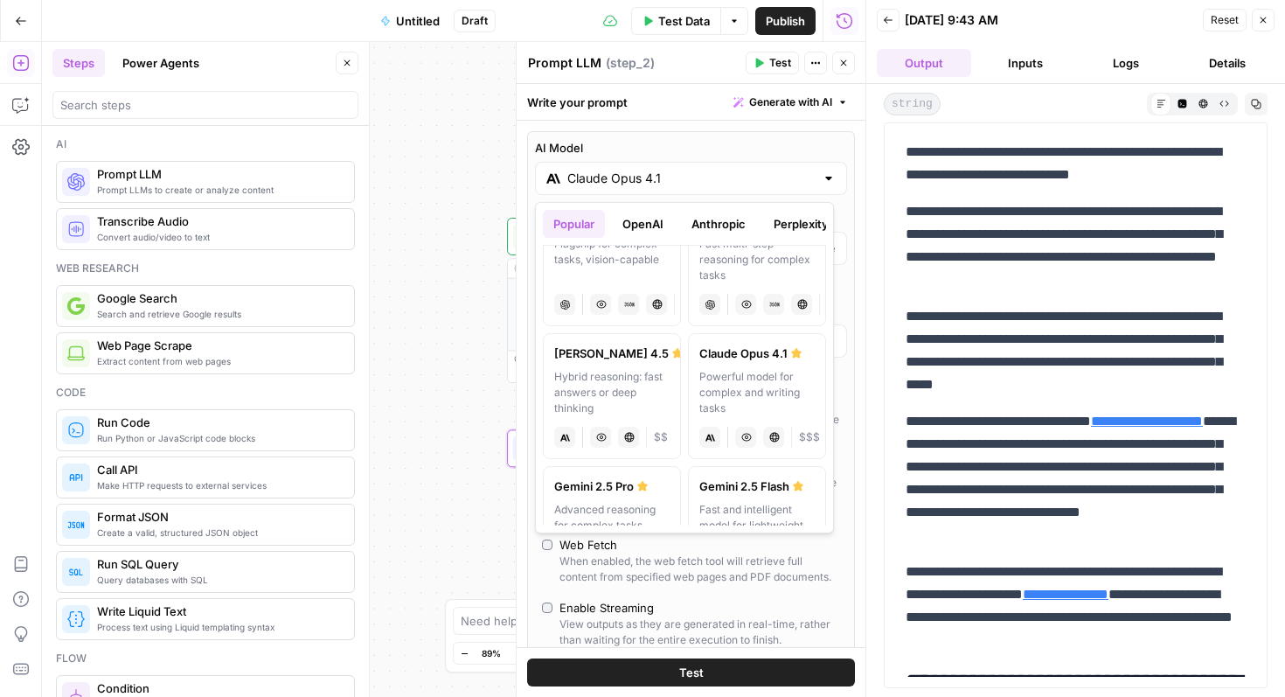
scroll to position [203, 0]
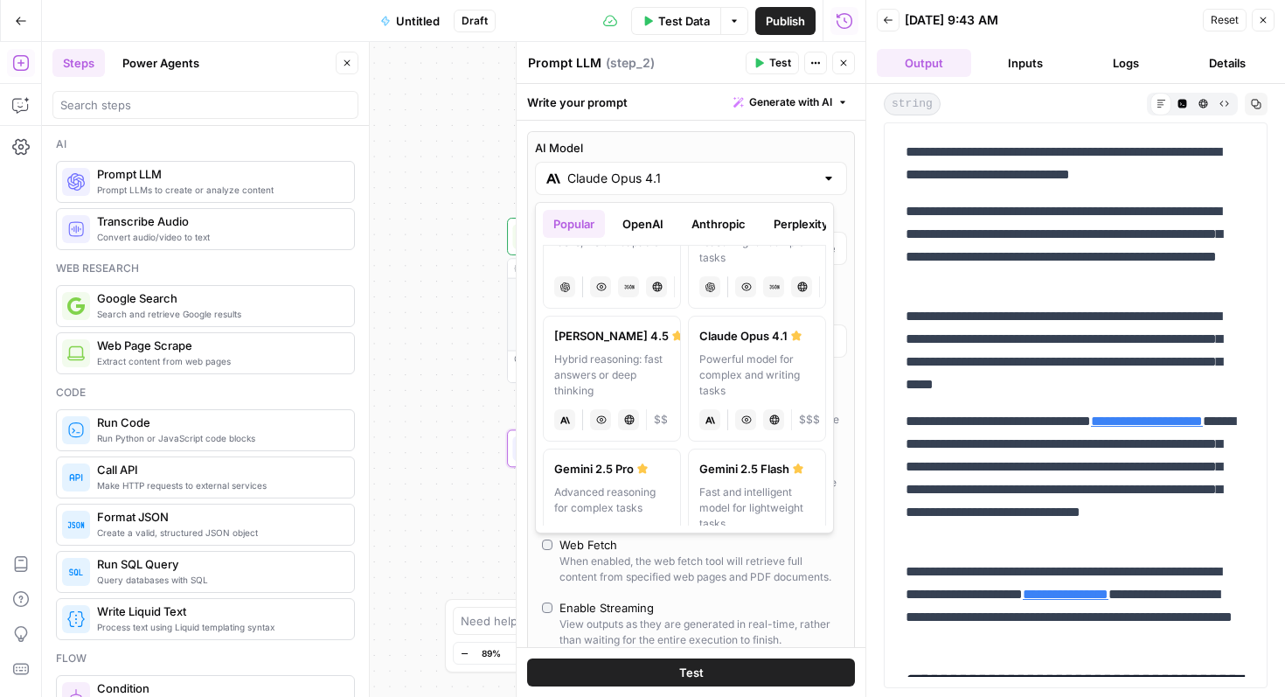
click at [618, 341] on div "Claude Sonnet 4.5" at bounding box center [611, 335] width 115 height 17
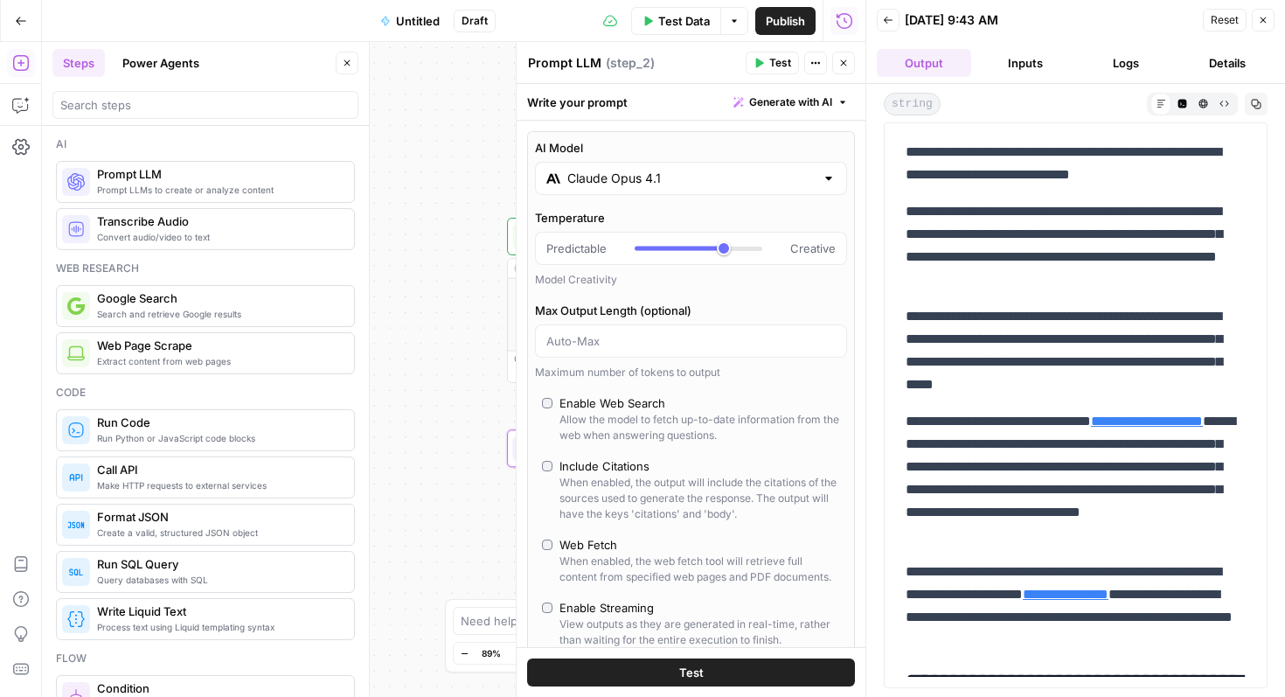
type input "Claude Sonnet 4.5"
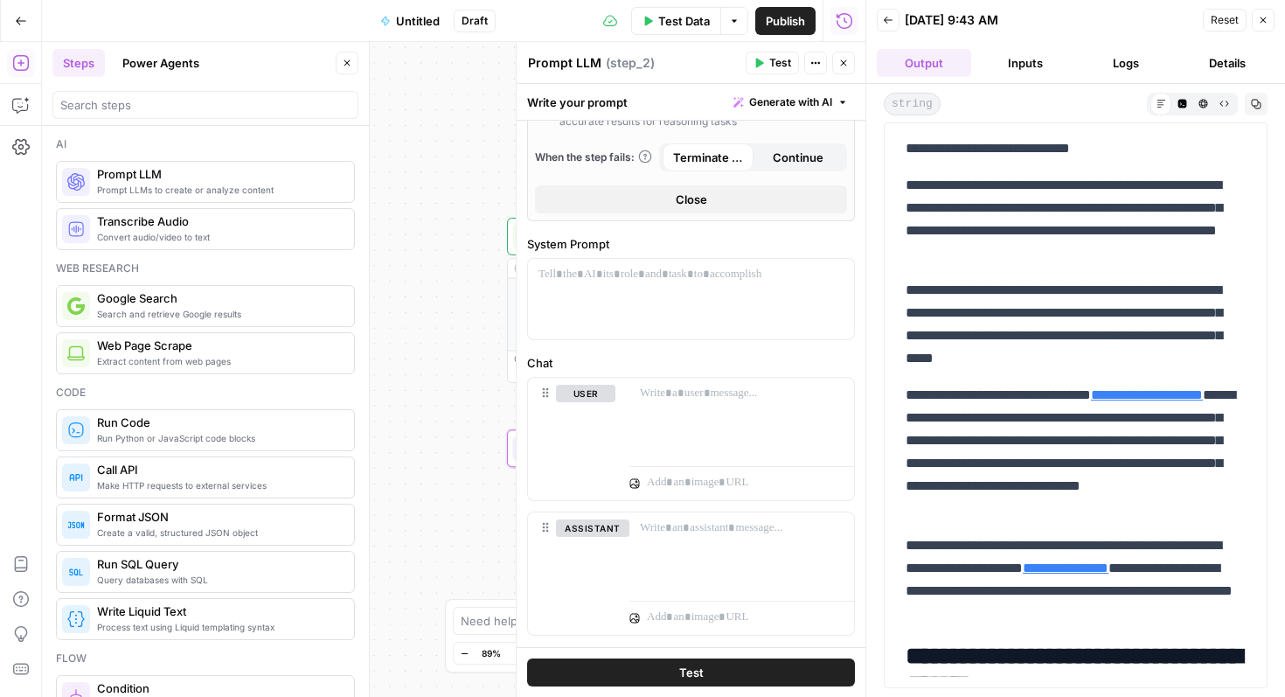
scroll to position [615, 0]
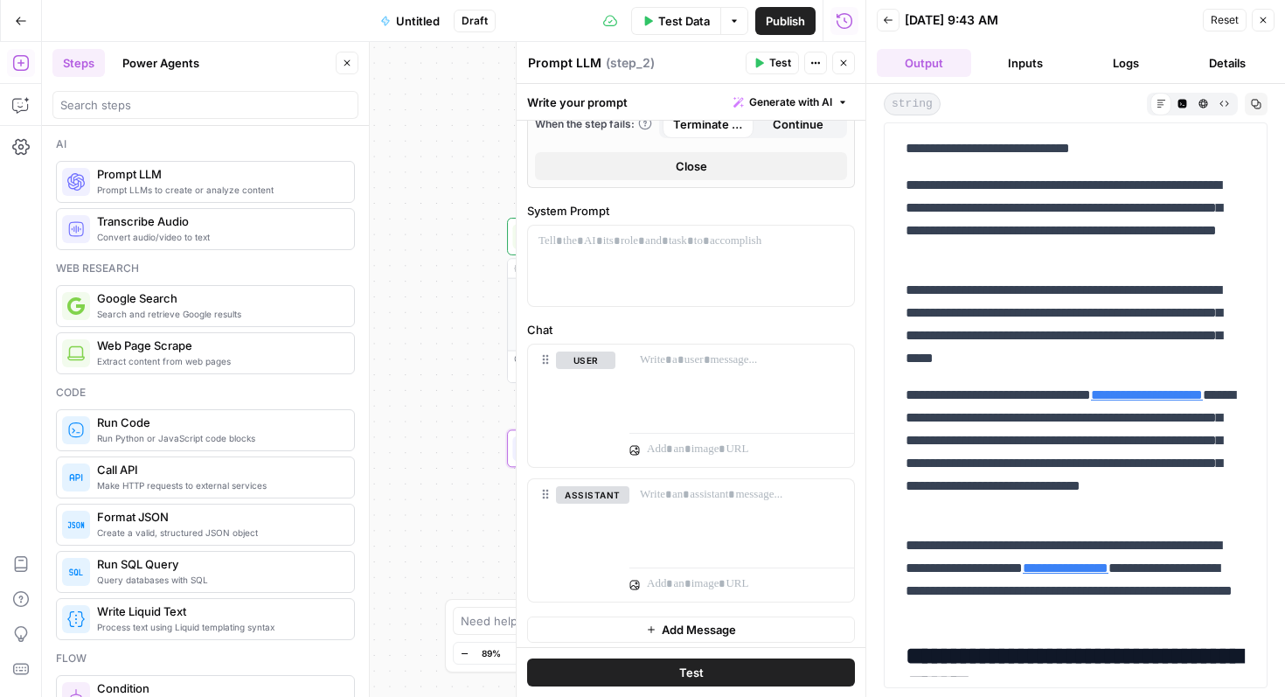
click at [1264, 18] on icon "button" at bounding box center [1264, 20] width 6 height 6
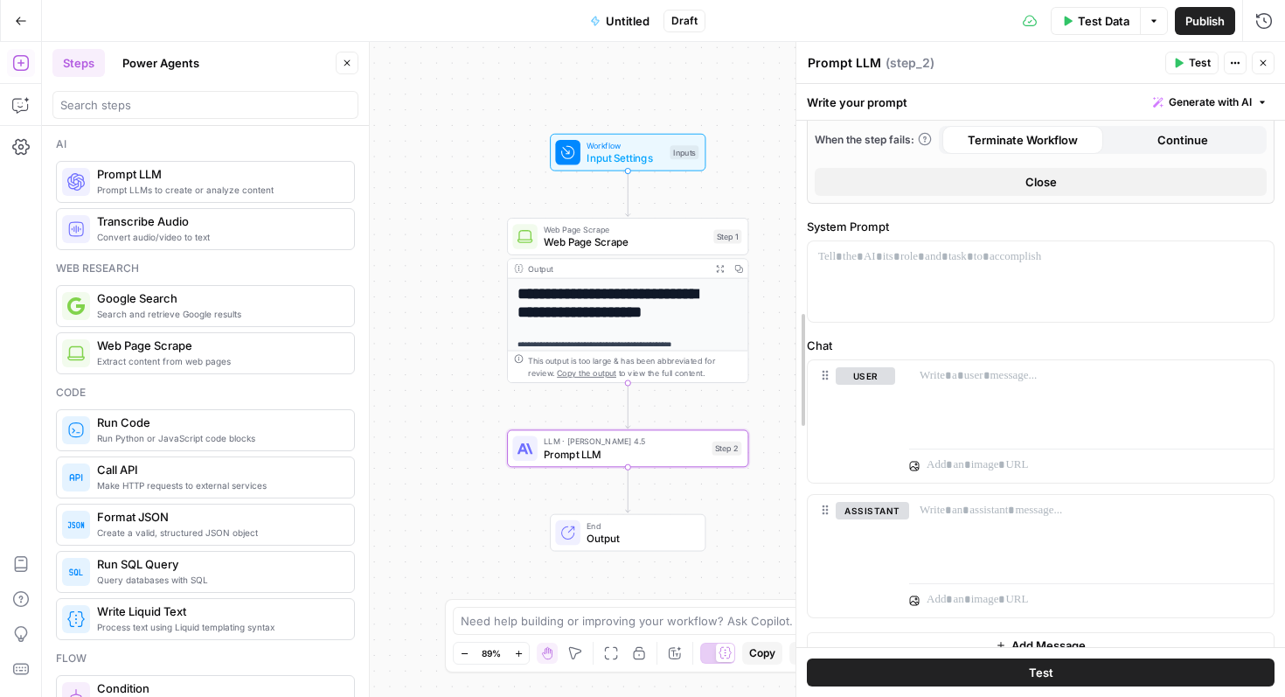
drag, startPoint x: 935, startPoint y: 222, endPoint x: 763, endPoint y: 213, distance: 172.4
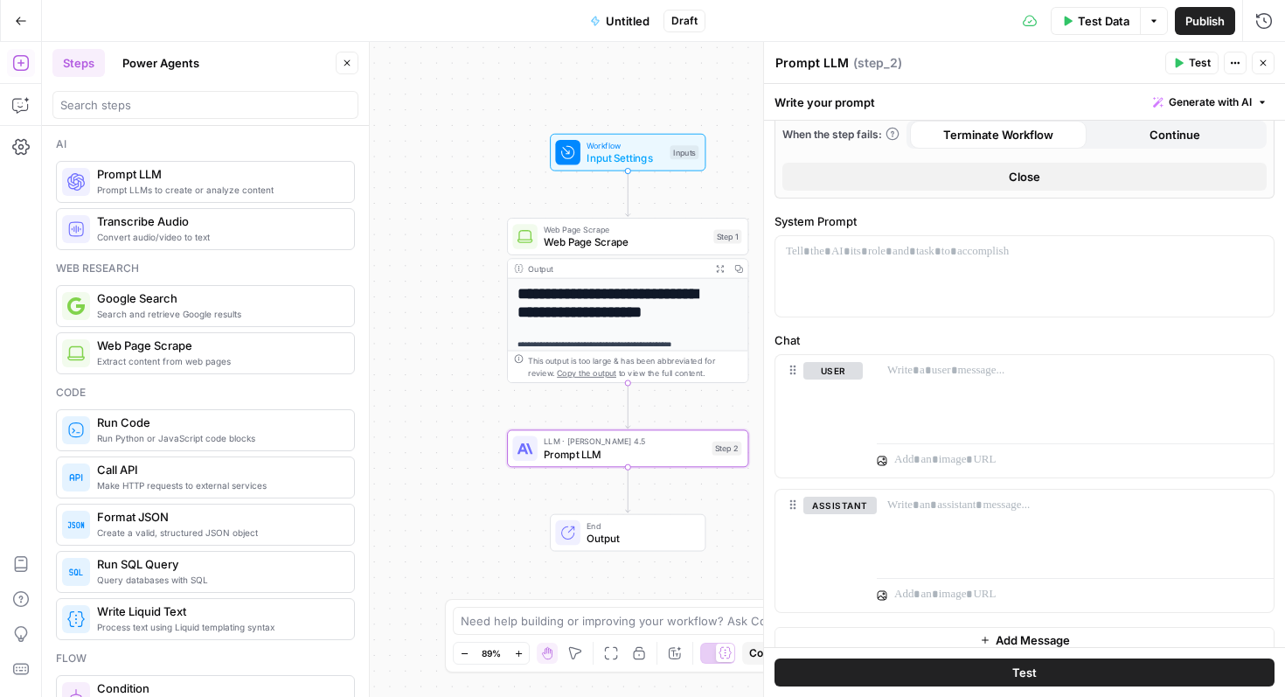
scroll to position [512, 0]
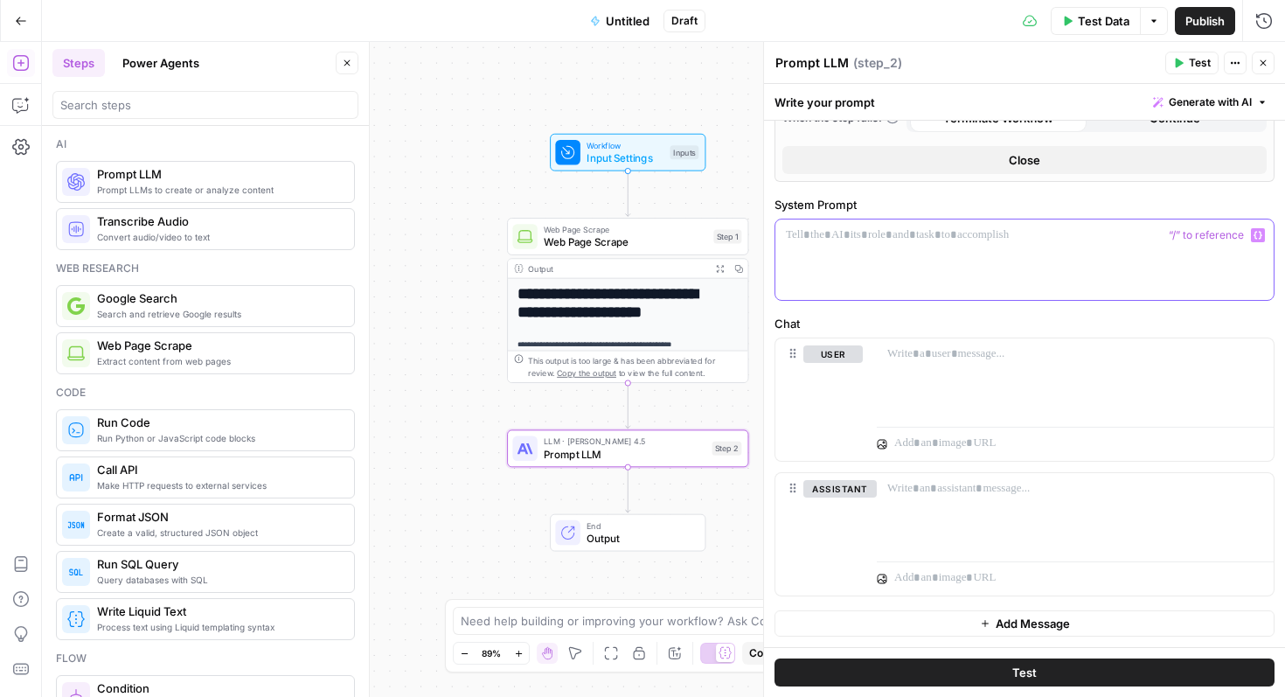
click at [996, 252] on div at bounding box center [1024, 259] width 498 height 80
click at [986, 353] on p at bounding box center [1075, 353] width 376 height 17
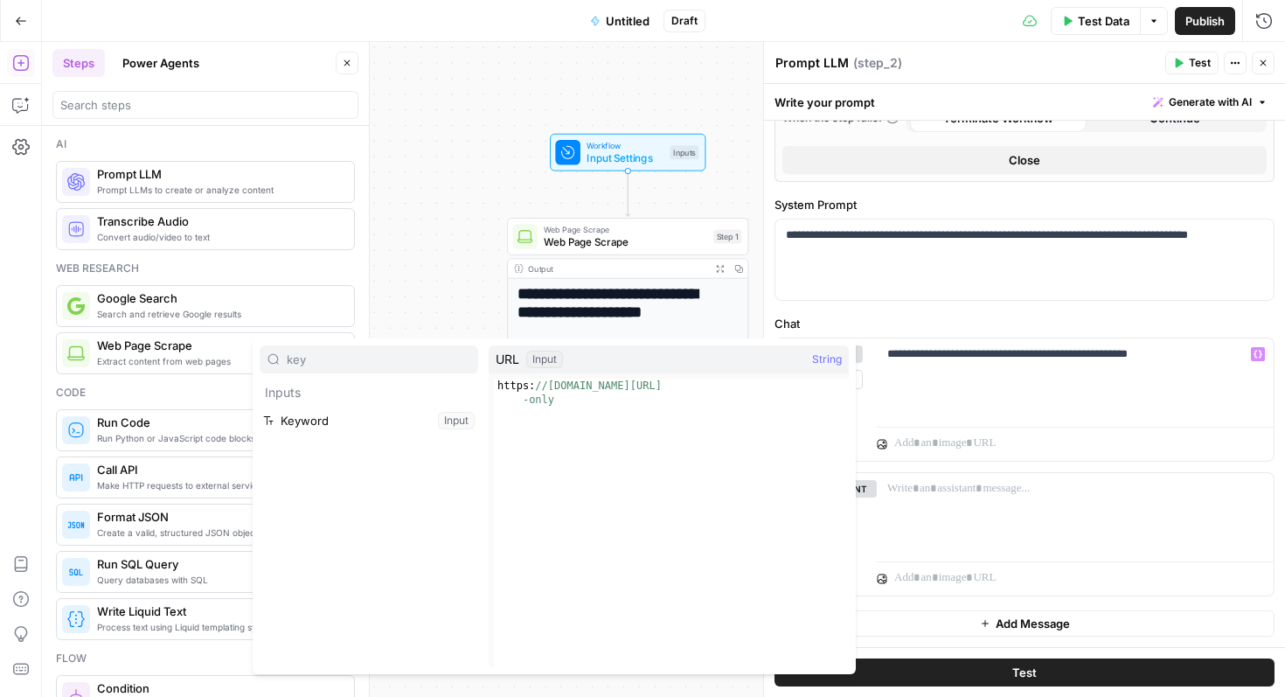
type input "key"
click at [427, 413] on button "Select variable Keyword" at bounding box center [369, 420] width 219 height 28
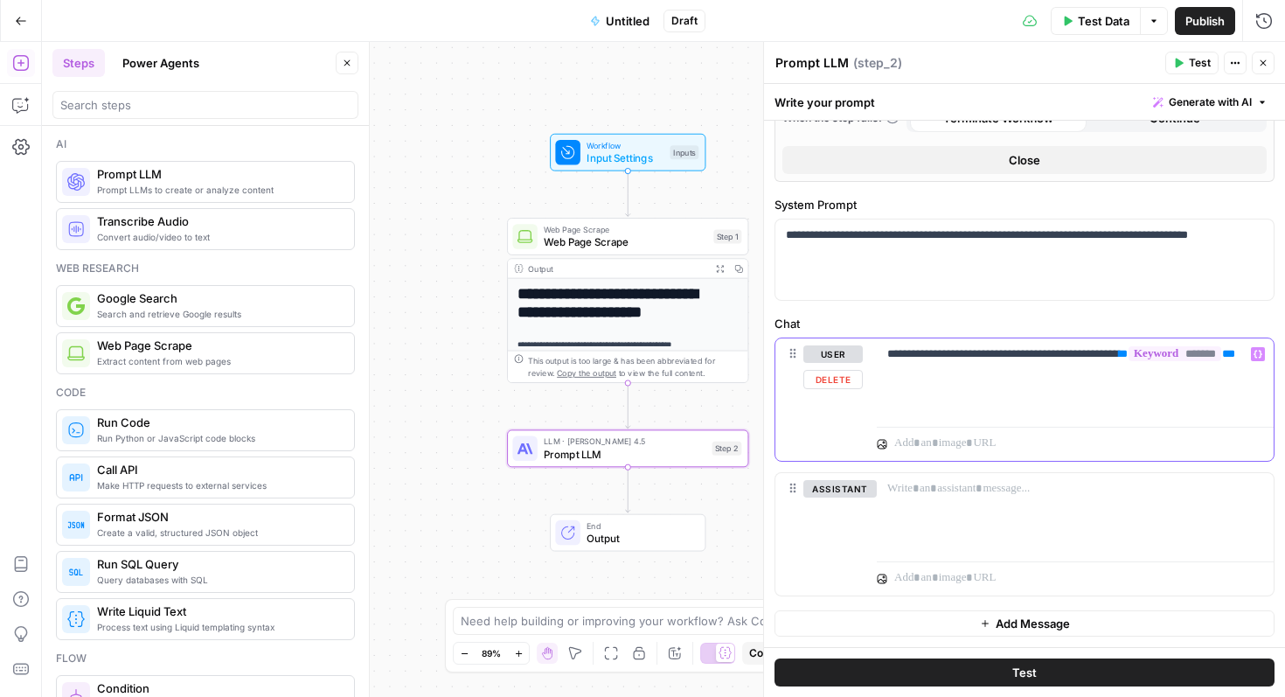
click at [1065, 392] on div "**********" at bounding box center [1075, 378] width 397 height 80
click at [885, 375] on div "**********" at bounding box center [1075, 378] width 397 height 80
drag, startPoint x: 1016, startPoint y: 373, endPoint x: 878, endPoint y: 368, distance: 138.2
click at [878, 368] on div "**********" at bounding box center [1075, 378] width 397 height 80
click at [1050, 368] on p "**********" at bounding box center [1068, 362] width 363 height 35
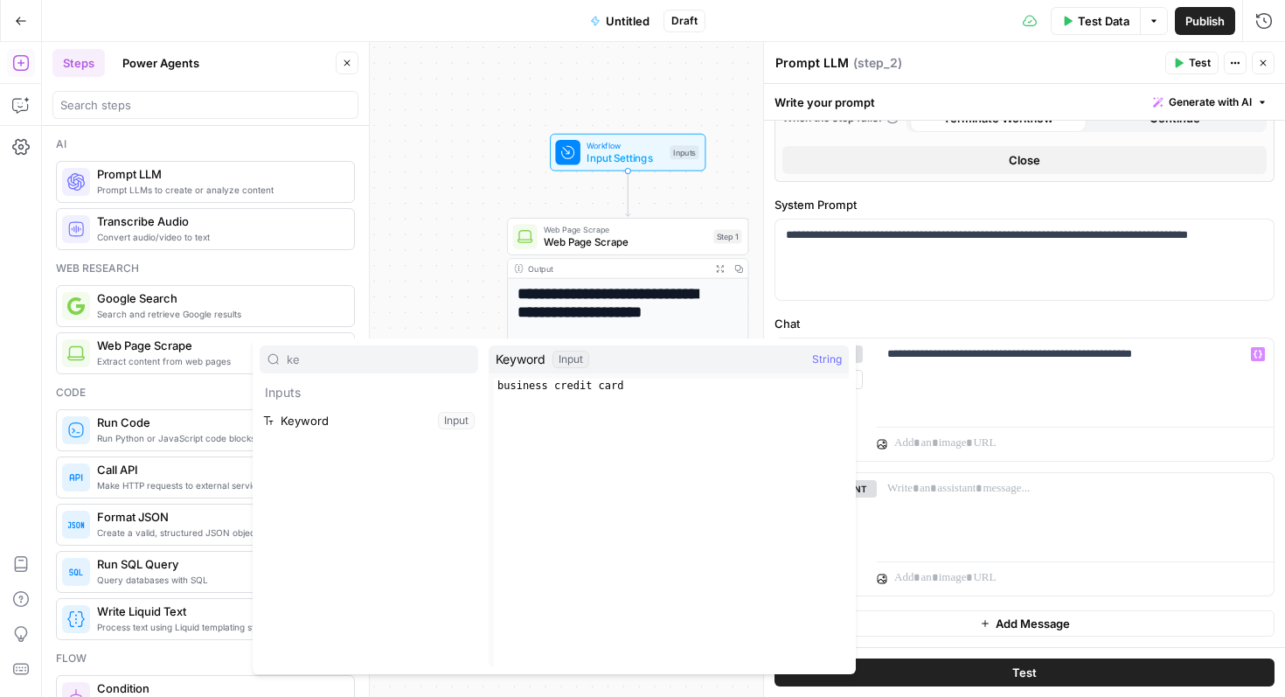
type input "ke"
click at [312, 433] on button "Select variable Keyword" at bounding box center [369, 420] width 219 height 28
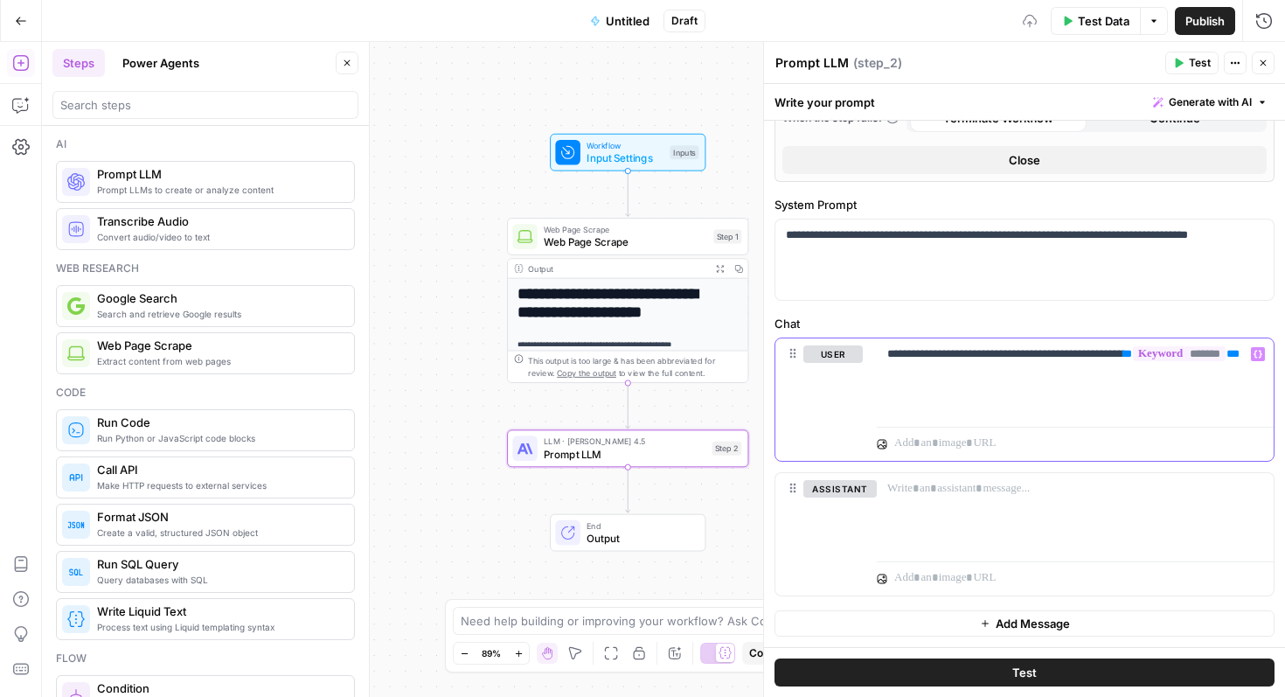
click at [1108, 368] on p "**********" at bounding box center [1068, 362] width 363 height 35
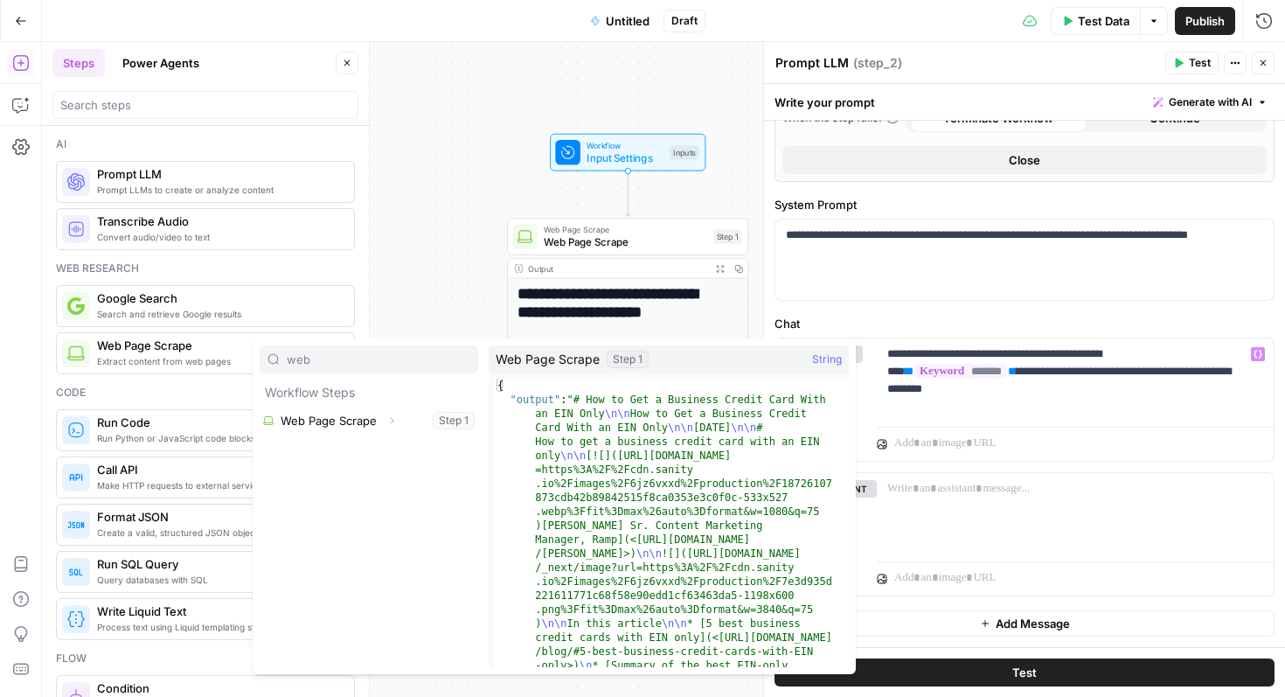
type input "web"
click at [359, 415] on button "Select variable Web Page Scrape" at bounding box center [369, 420] width 219 height 28
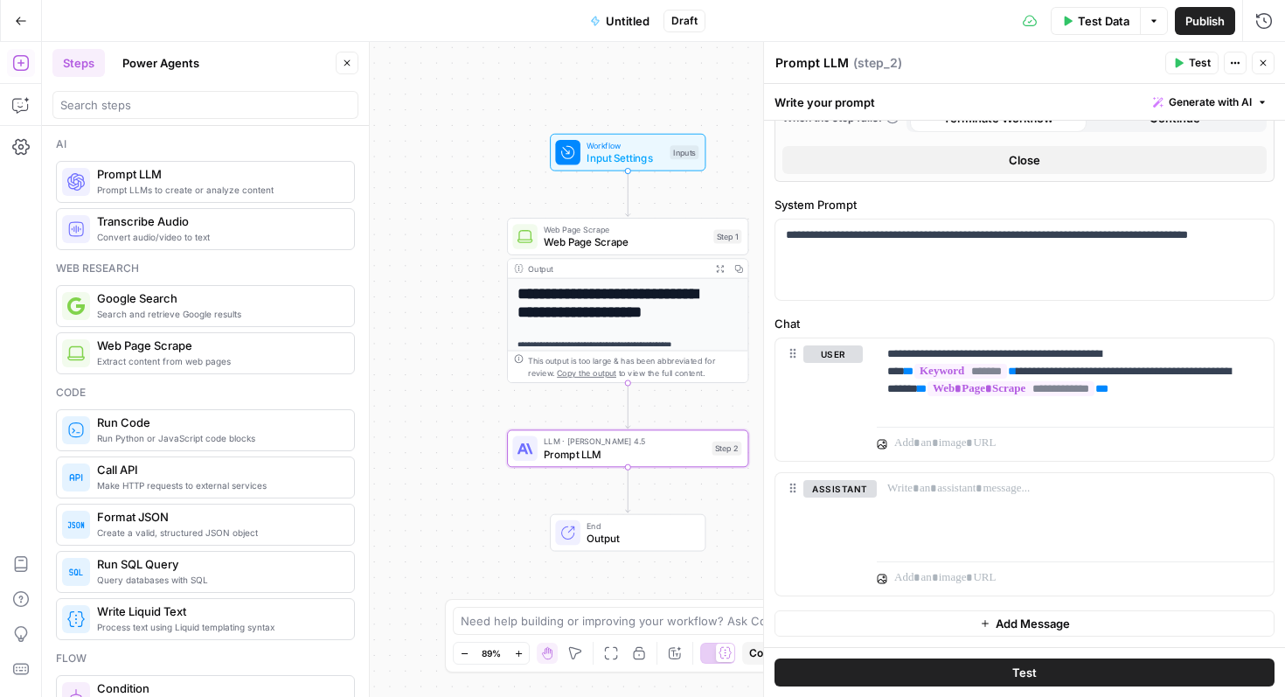
click at [1091, 673] on button "Test" at bounding box center [1024, 672] width 500 height 28
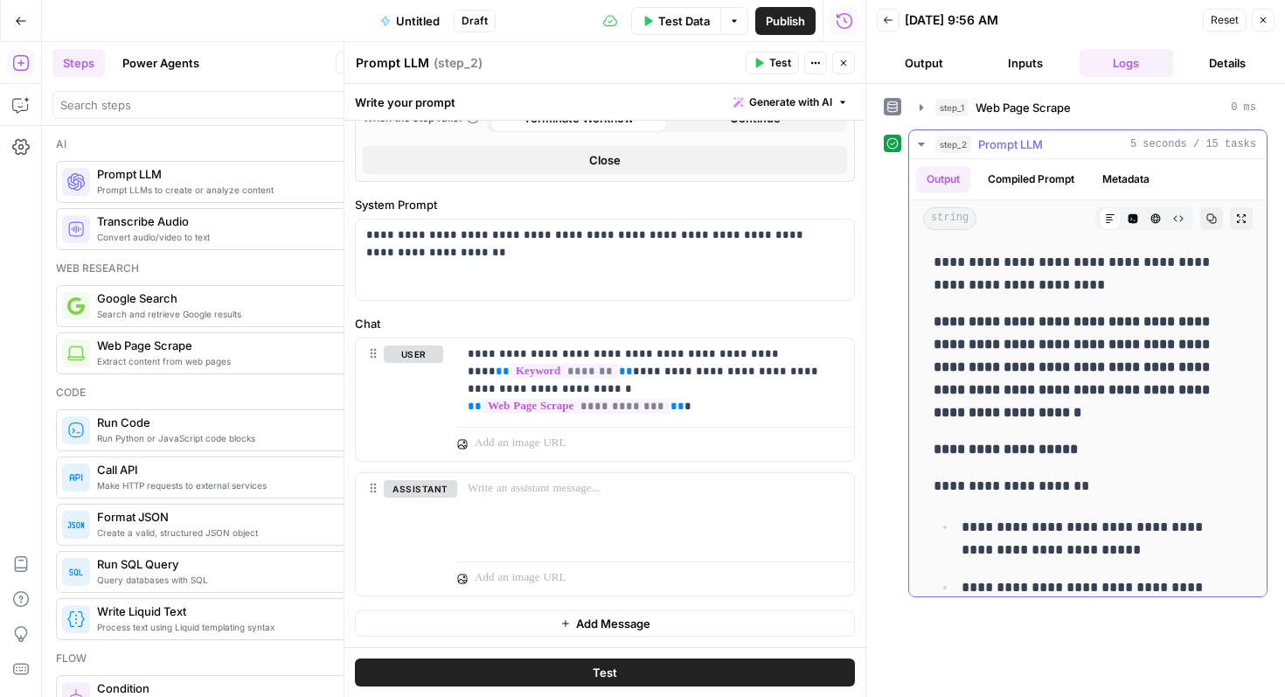
click at [1139, 181] on button "Metadata" at bounding box center [1126, 179] width 68 height 26
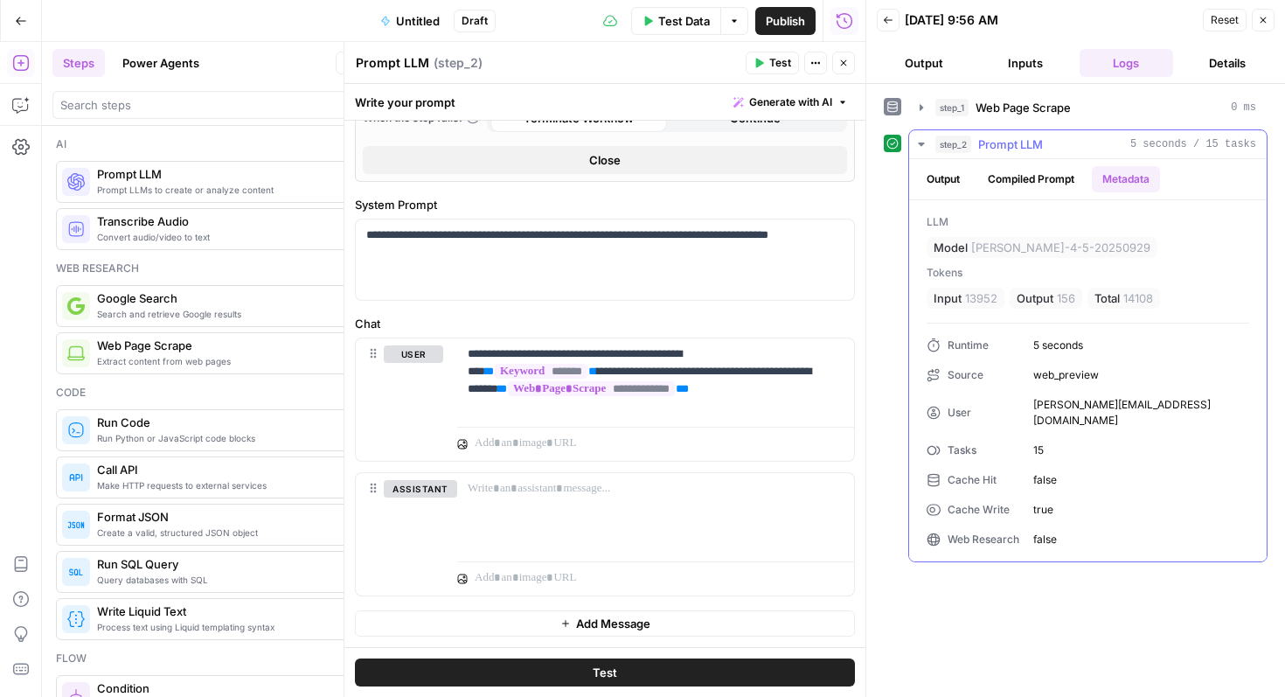
click at [1031, 188] on button "Compiled Prompt" at bounding box center [1031, 179] width 108 height 26
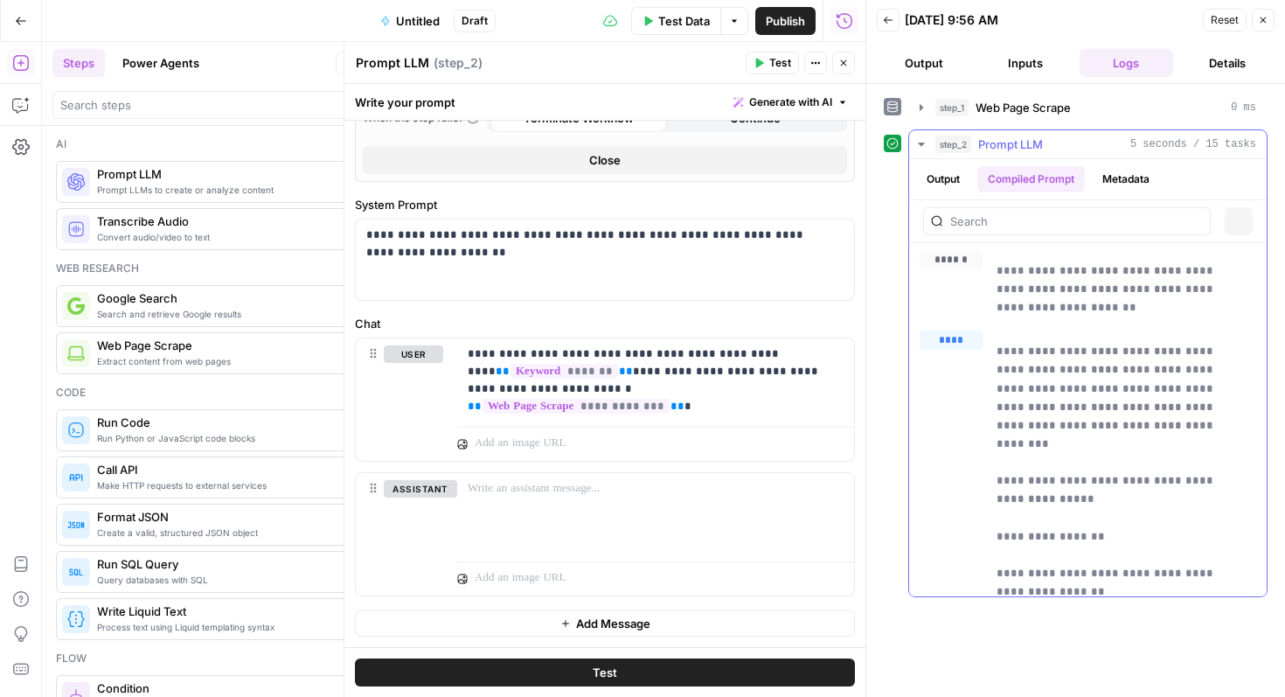
click at [955, 183] on button "Output" at bounding box center [943, 179] width 54 height 26
